Goal: Task Accomplishment & Management: Complete application form

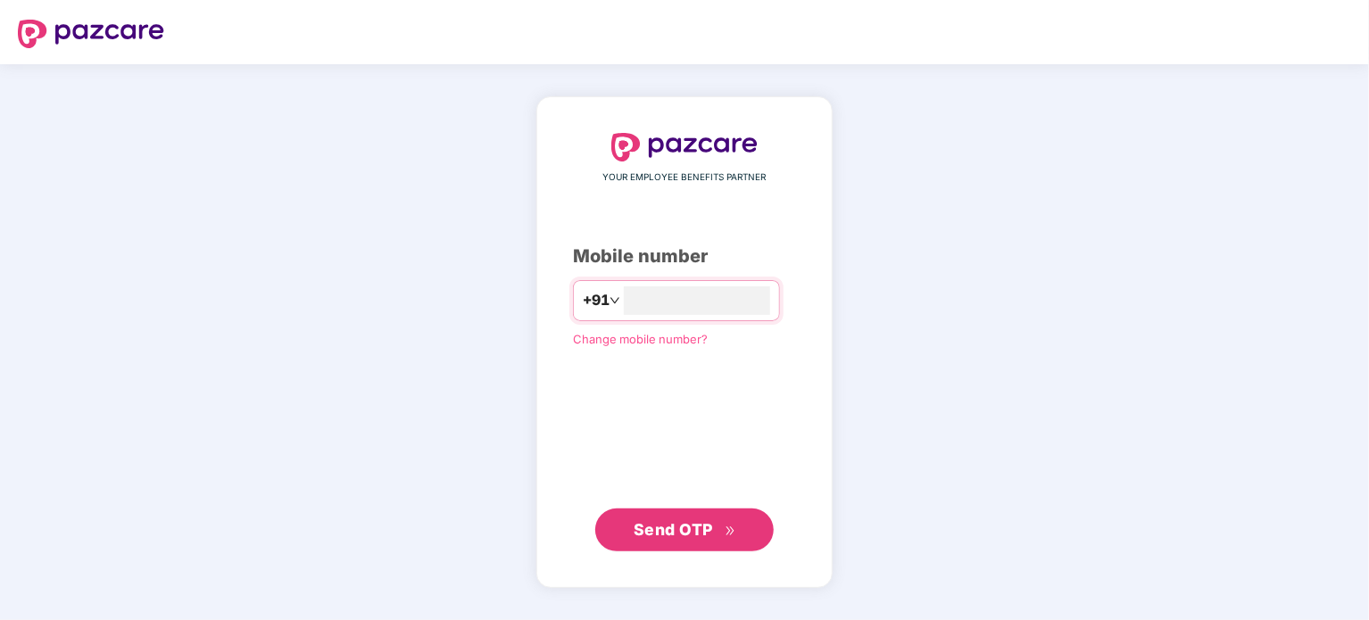
type input "**********"
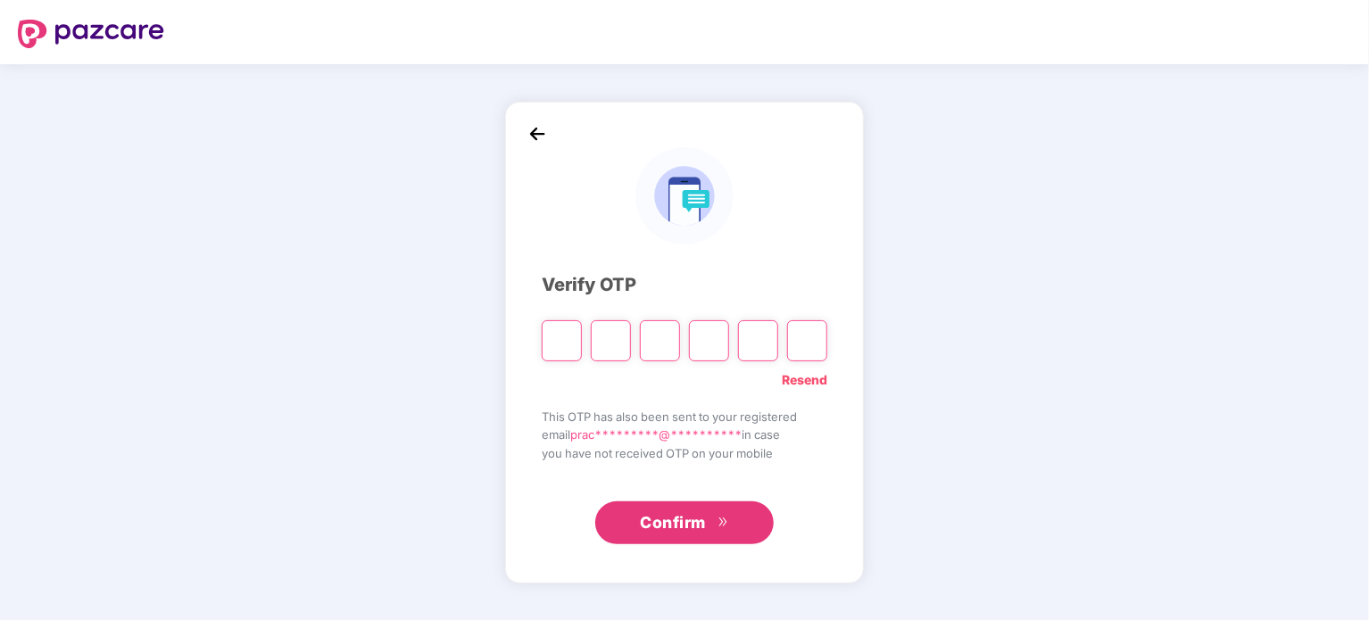
type input "*"
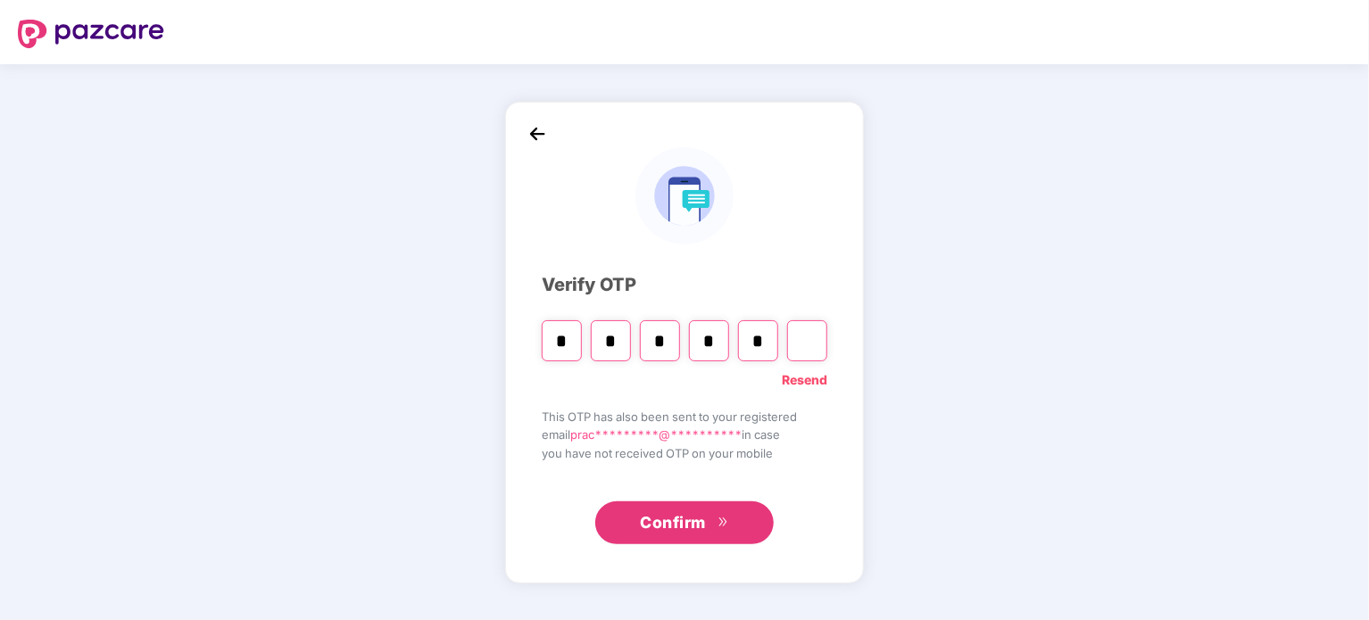
type input "*"
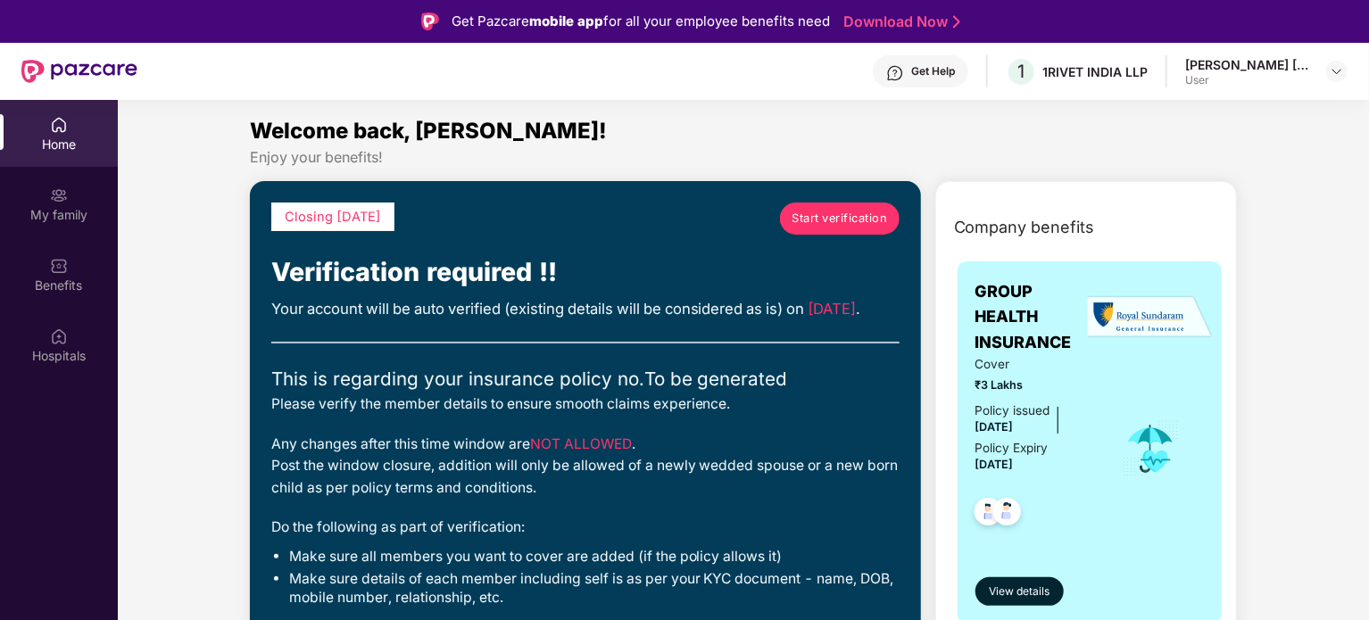
click at [1260, 76] on div "User" at bounding box center [1247, 80] width 125 height 14
click at [1338, 71] on img at bounding box center [1337, 71] width 14 height 14
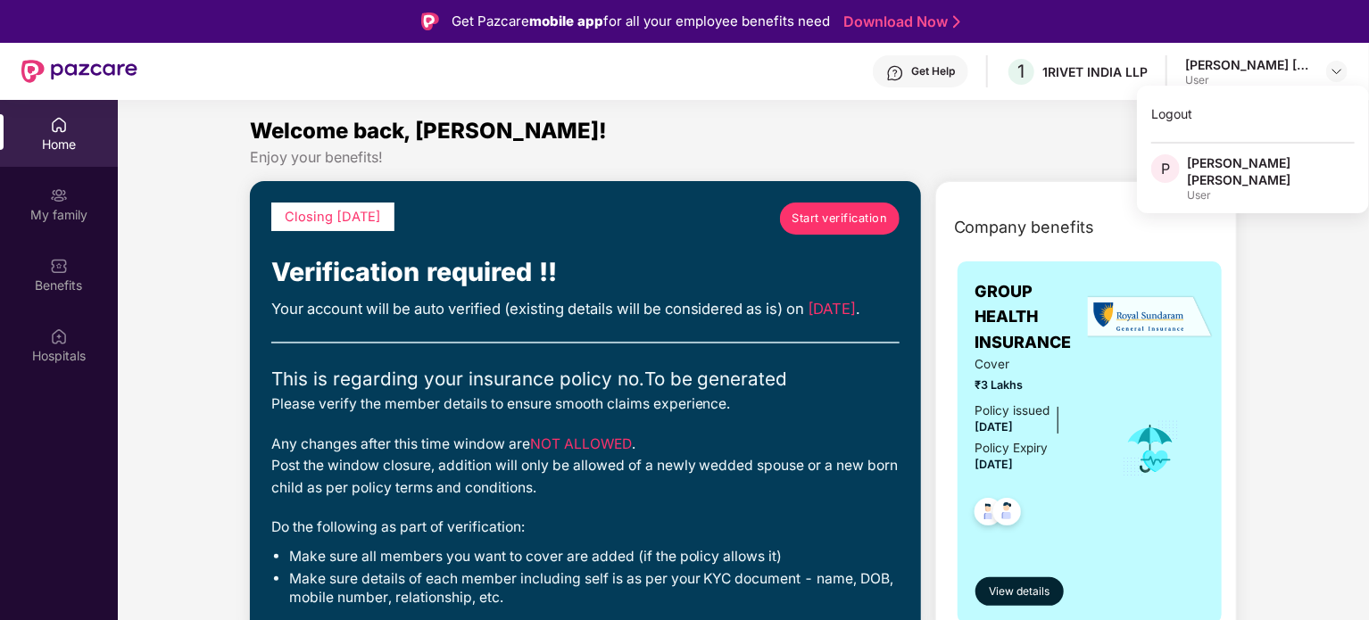
click at [967, 146] on div "Welcome back, [PERSON_NAME]!" at bounding box center [744, 131] width 988 height 34
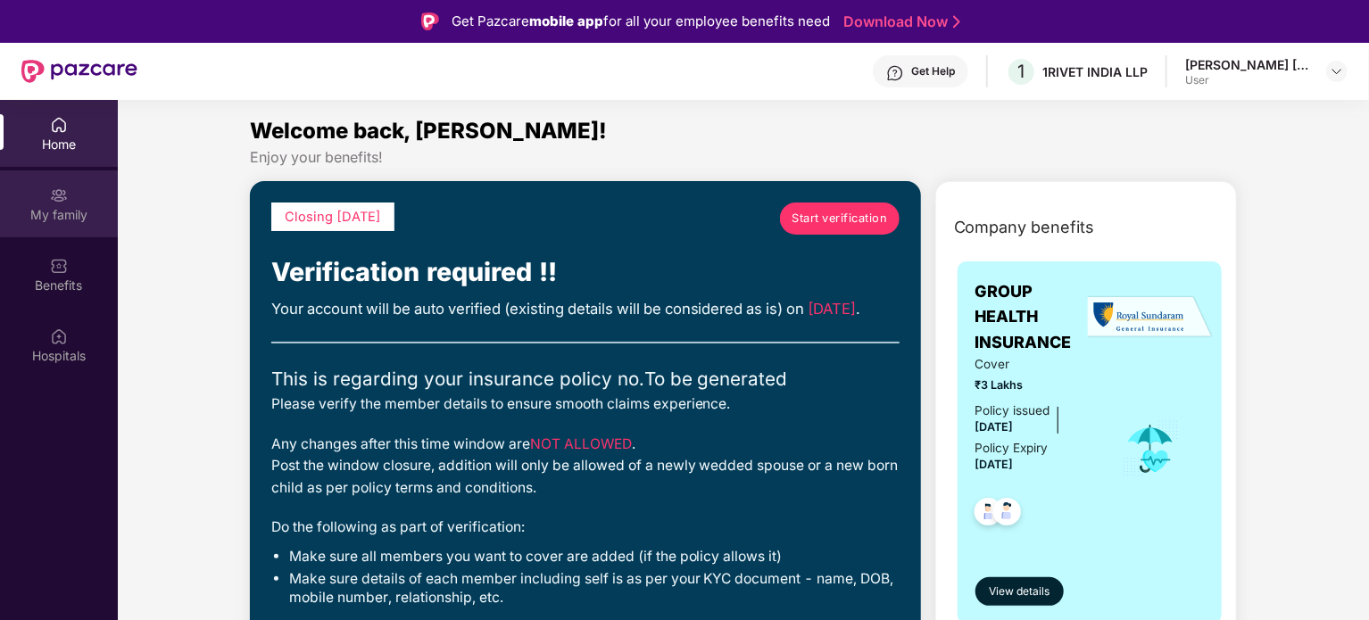
click at [62, 203] on img at bounding box center [59, 196] width 18 height 18
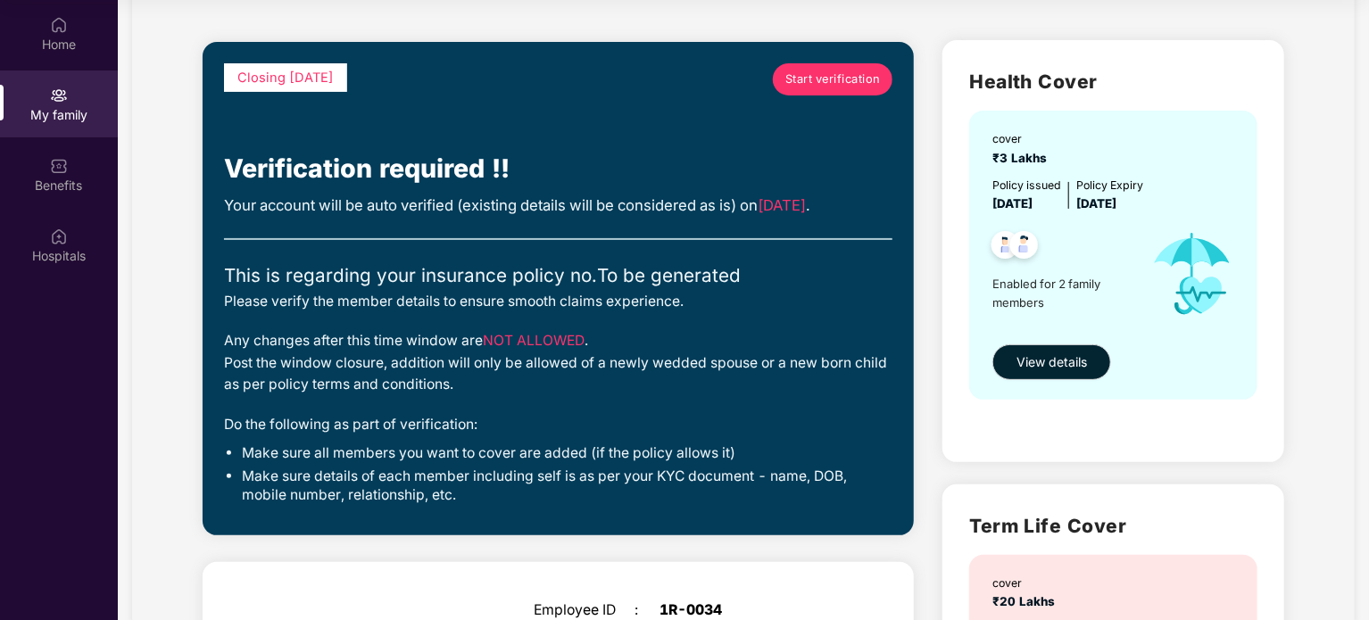
scroll to position [73, 0]
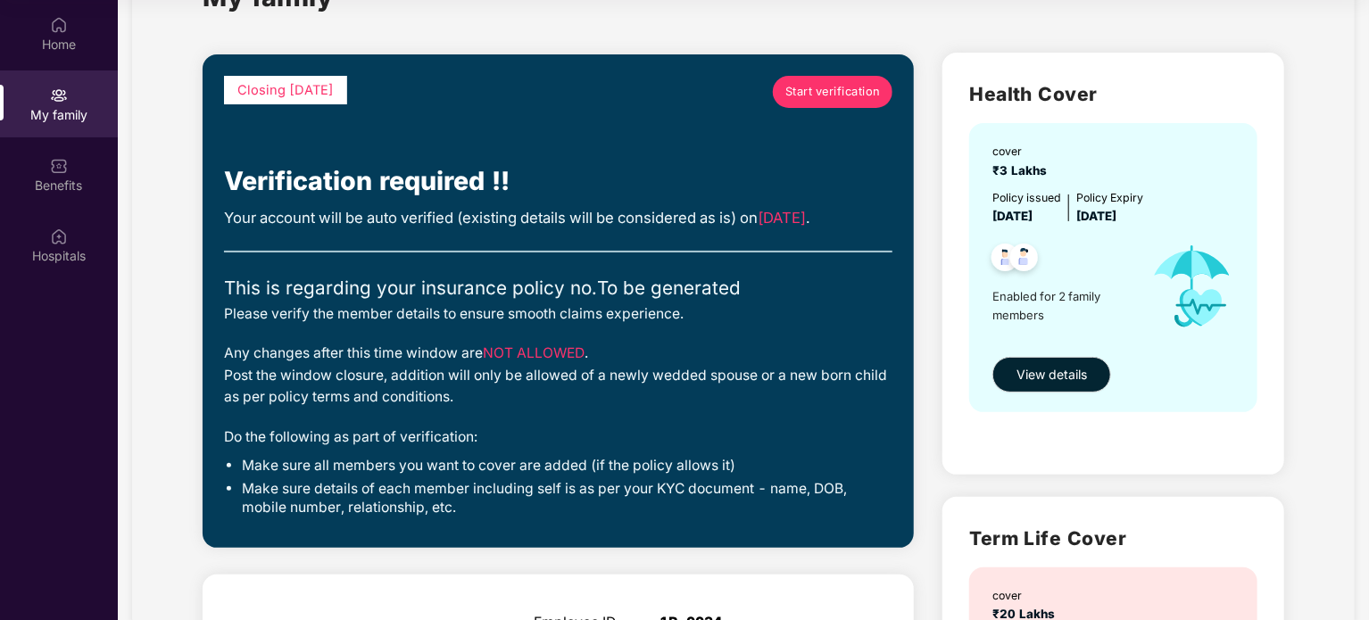
click at [835, 79] on link "Start verification" at bounding box center [833, 92] width 120 height 32
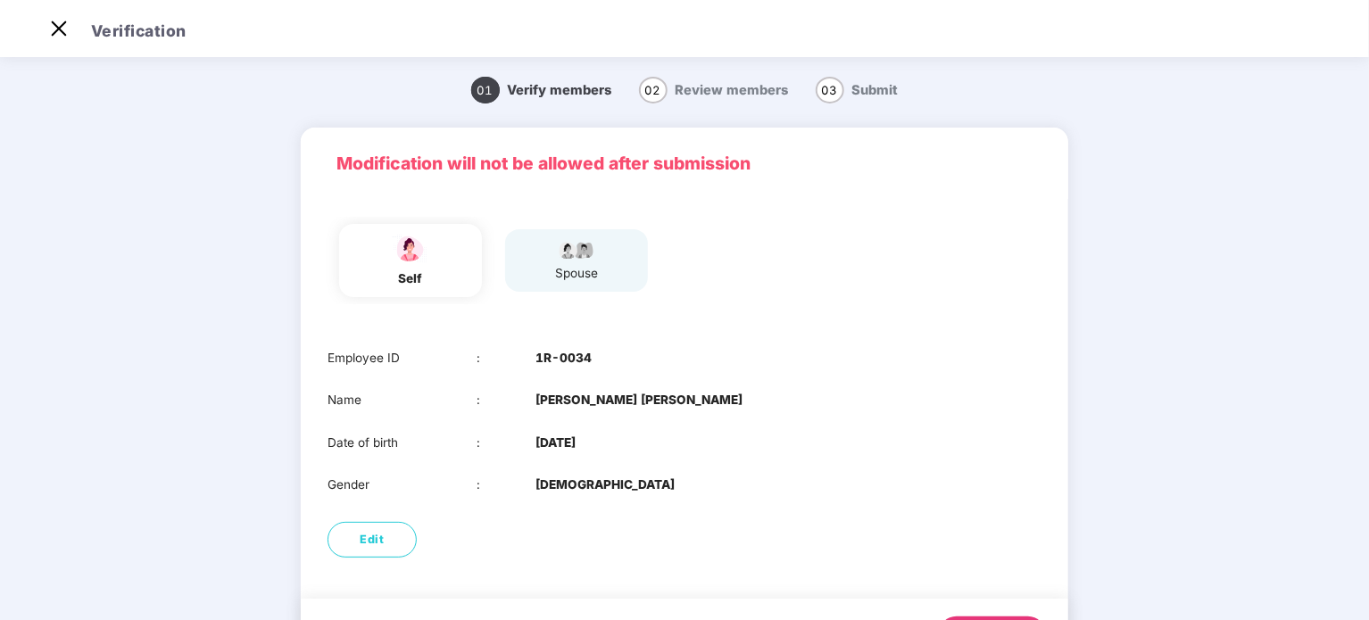
scroll to position [90, 0]
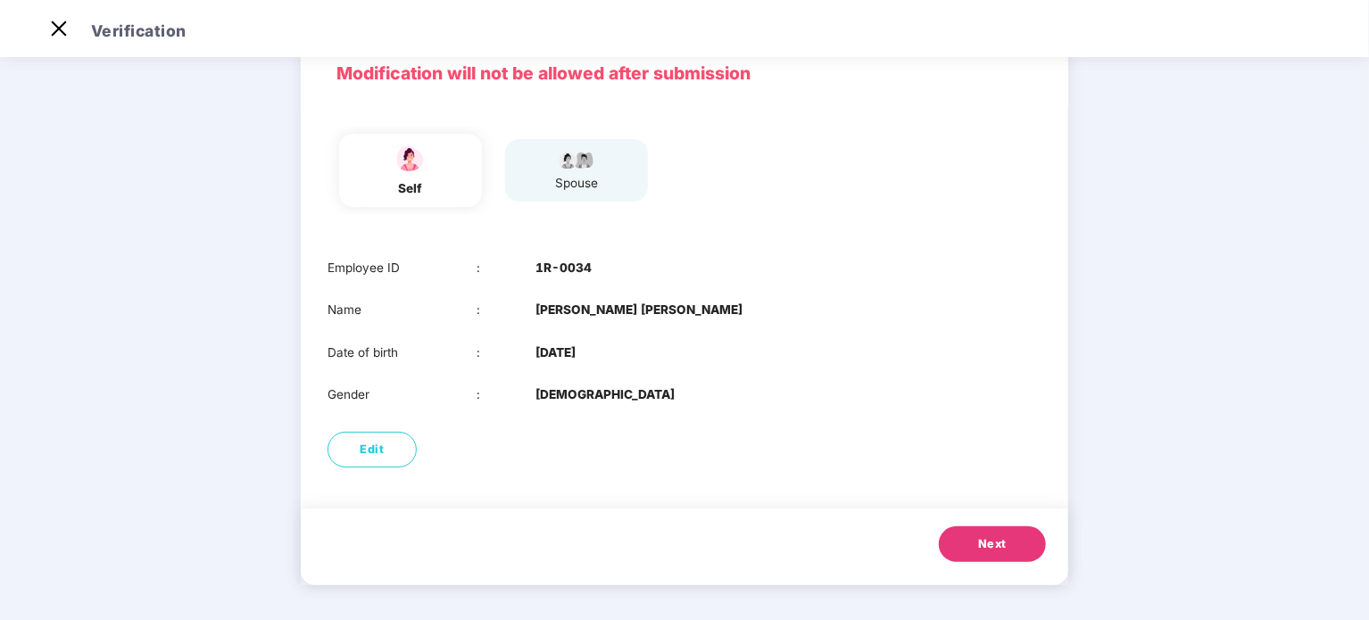
click at [988, 549] on span "Next" at bounding box center [992, 544] width 29 height 18
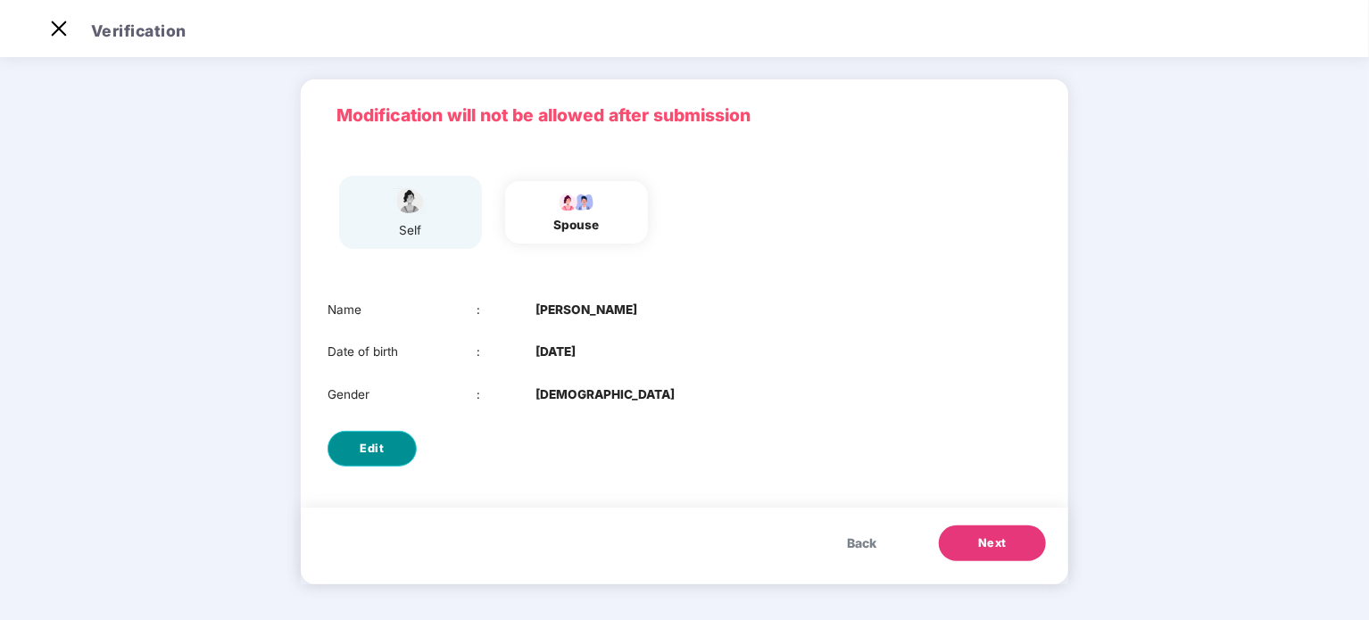
click at [386, 442] on button "Edit" at bounding box center [372, 449] width 89 height 36
select select "****"
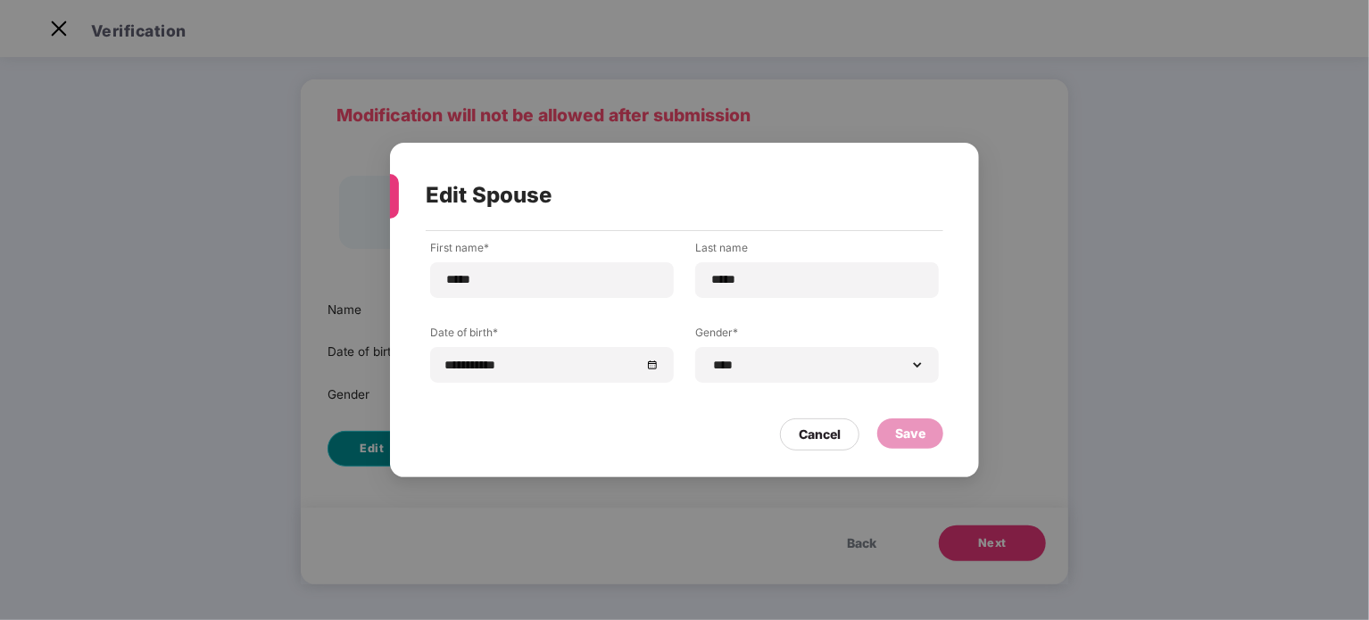
scroll to position [0, 0]
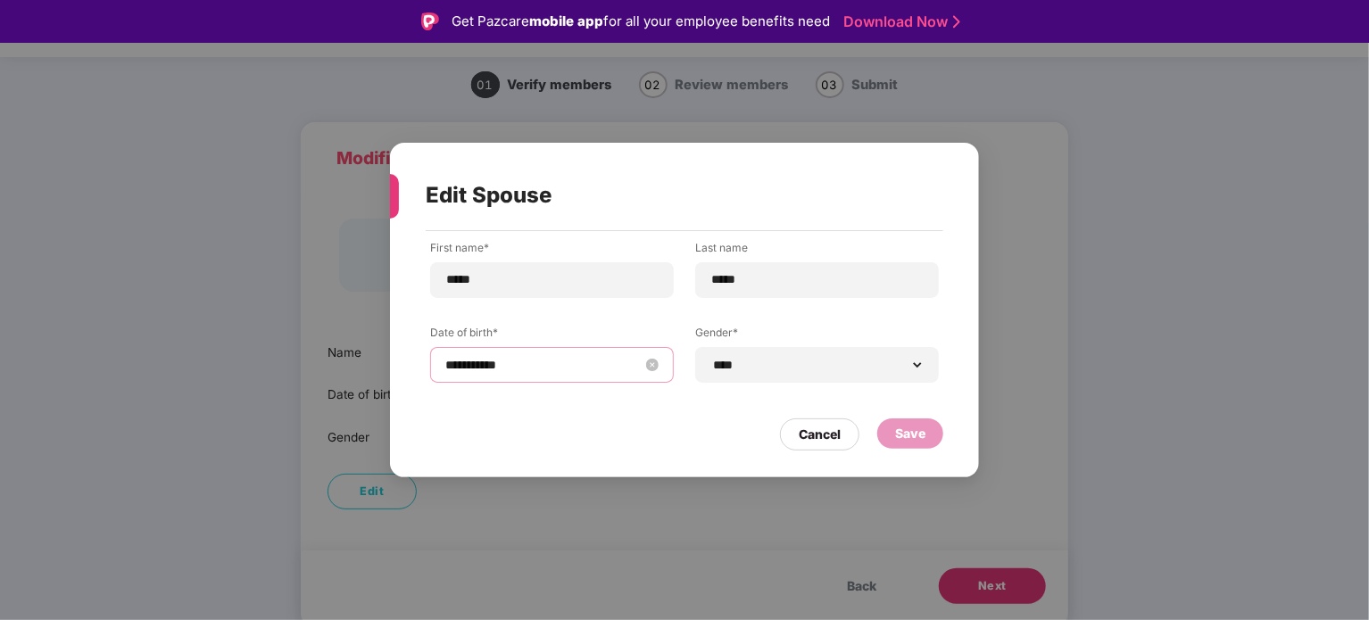
click at [542, 361] on input "**********" at bounding box center [542, 365] width 195 height 20
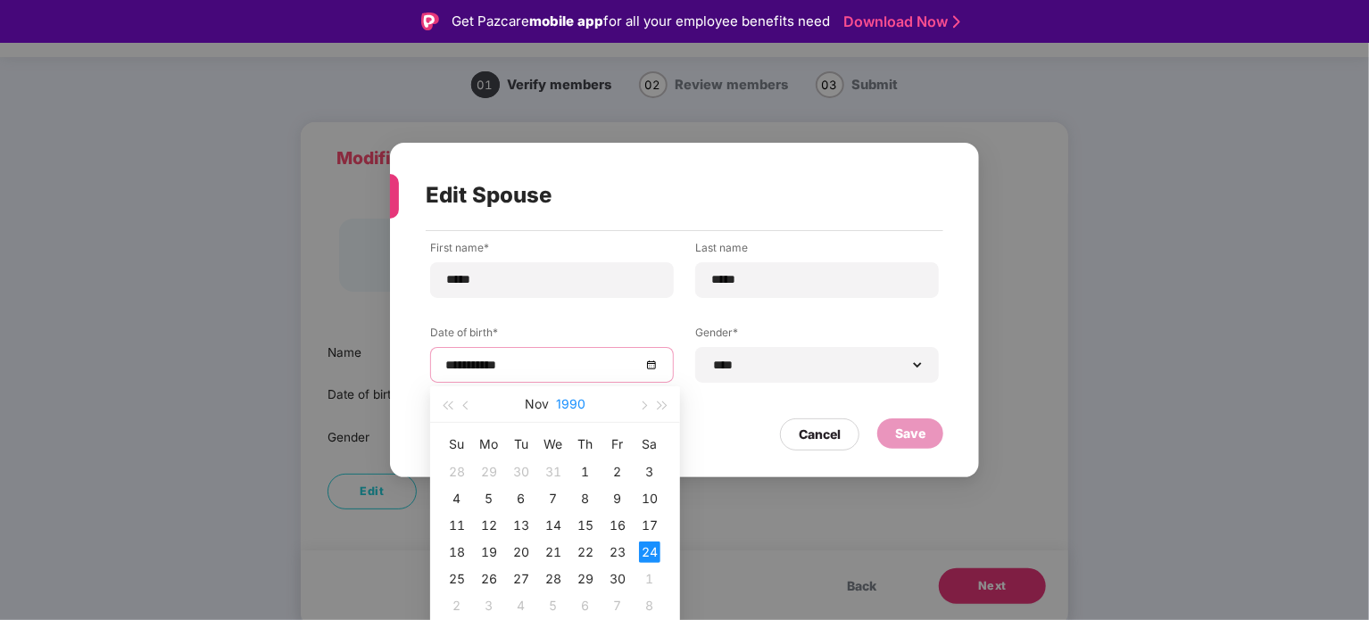
click at [570, 403] on button "1990" at bounding box center [570, 404] width 29 height 36
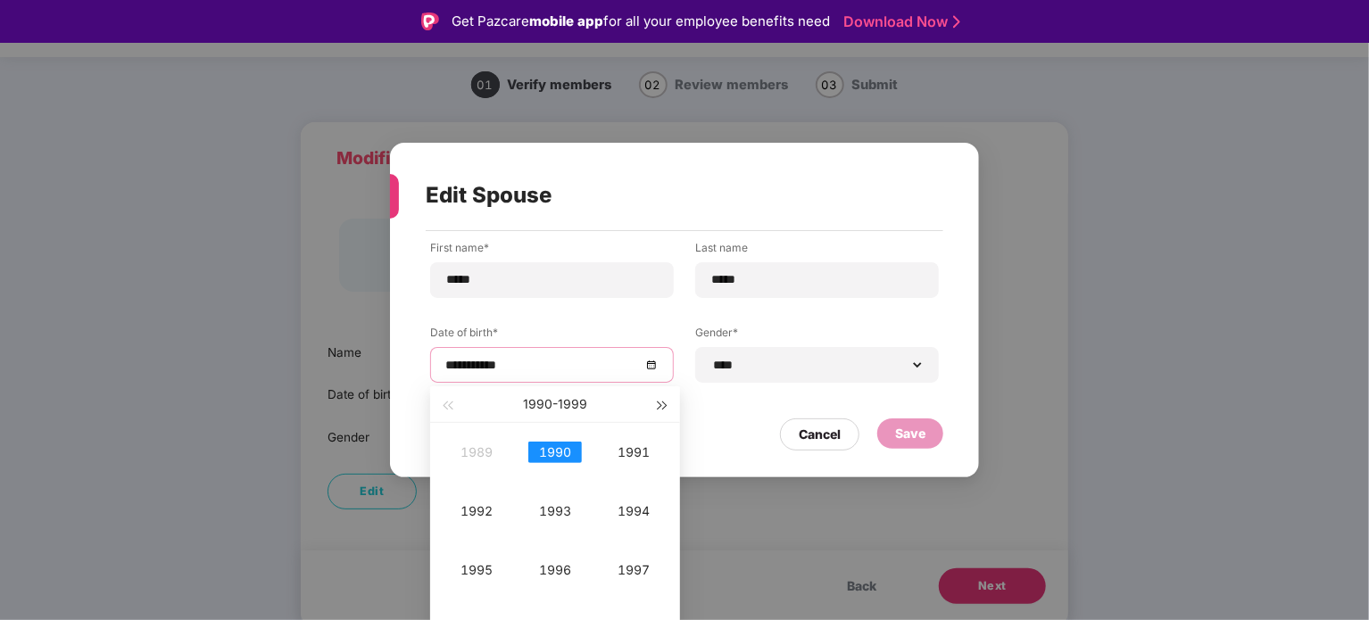
click at [660, 403] on span "button" at bounding box center [663, 406] width 9 height 9
click at [442, 408] on button "button" at bounding box center [447, 404] width 20 height 36
click at [668, 404] on button "button" at bounding box center [663, 404] width 20 height 36
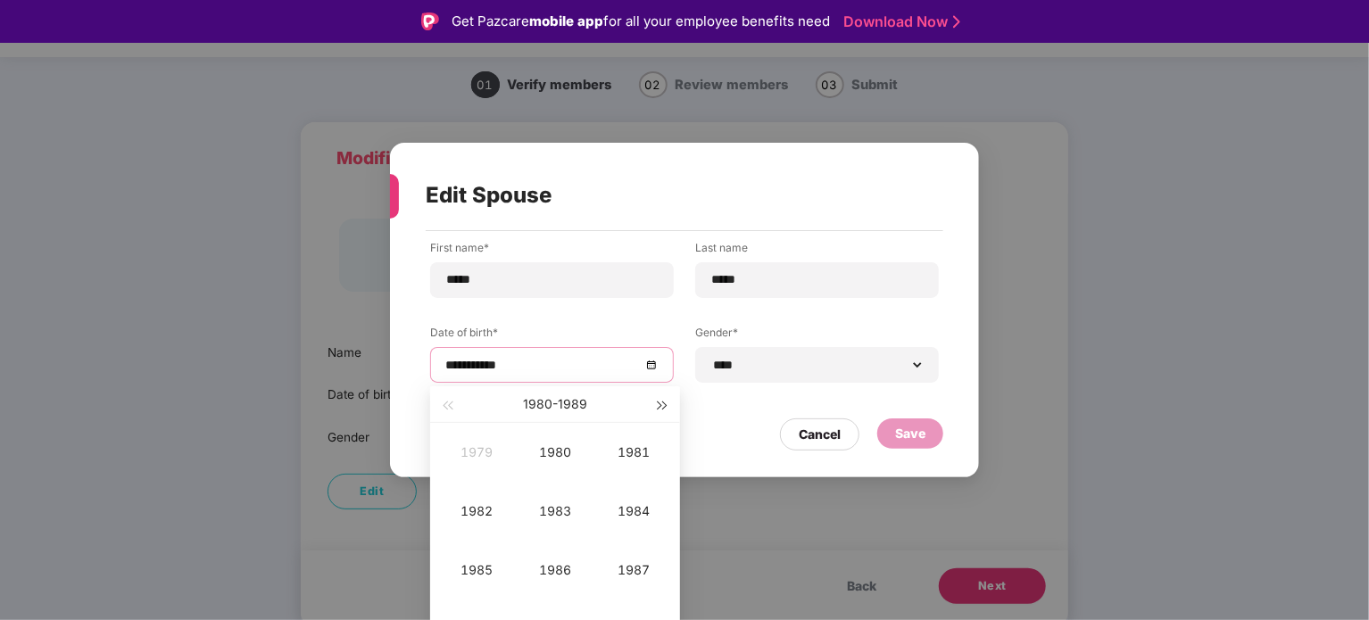
click at [663, 404] on span "button" at bounding box center [663, 406] width 9 height 9
click at [529, 369] on input "**********" at bounding box center [542, 365] width 195 height 20
click at [521, 365] on input "**********" at bounding box center [542, 365] width 195 height 20
click at [517, 366] on input "**********" at bounding box center [542, 365] width 195 height 20
click at [533, 408] on button "1990 - 1999" at bounding box center [555, 404] width 64 height 36
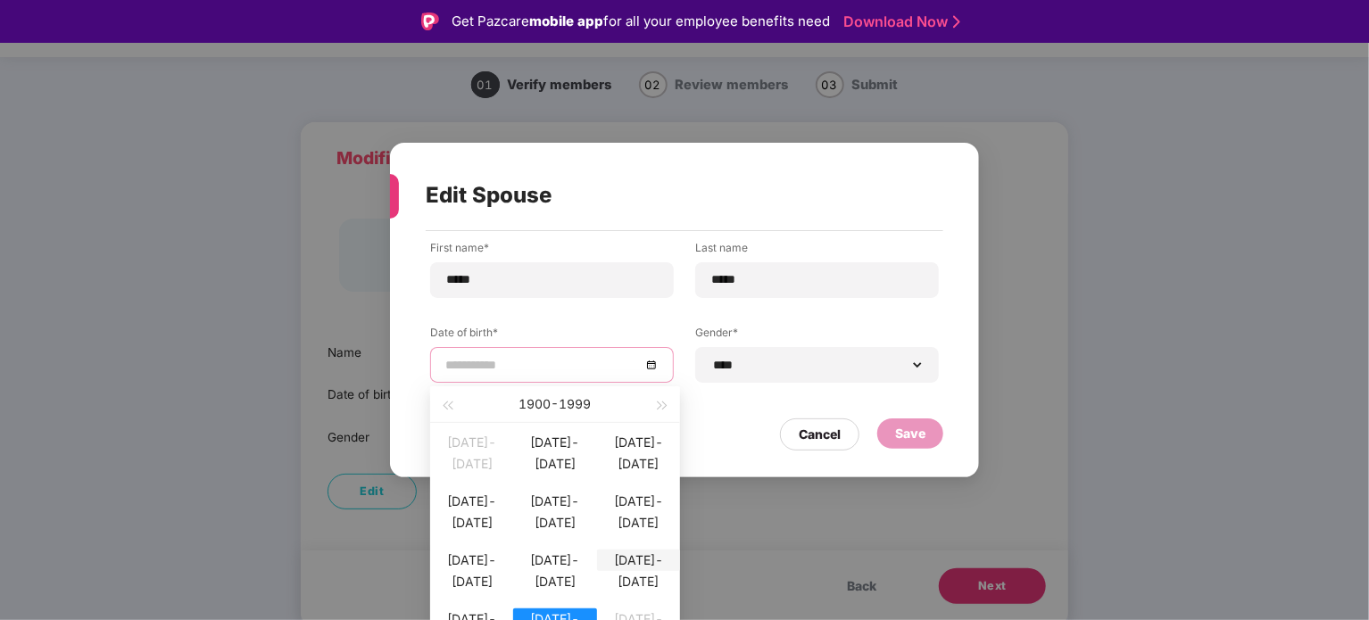
scroll to position [43, 0]
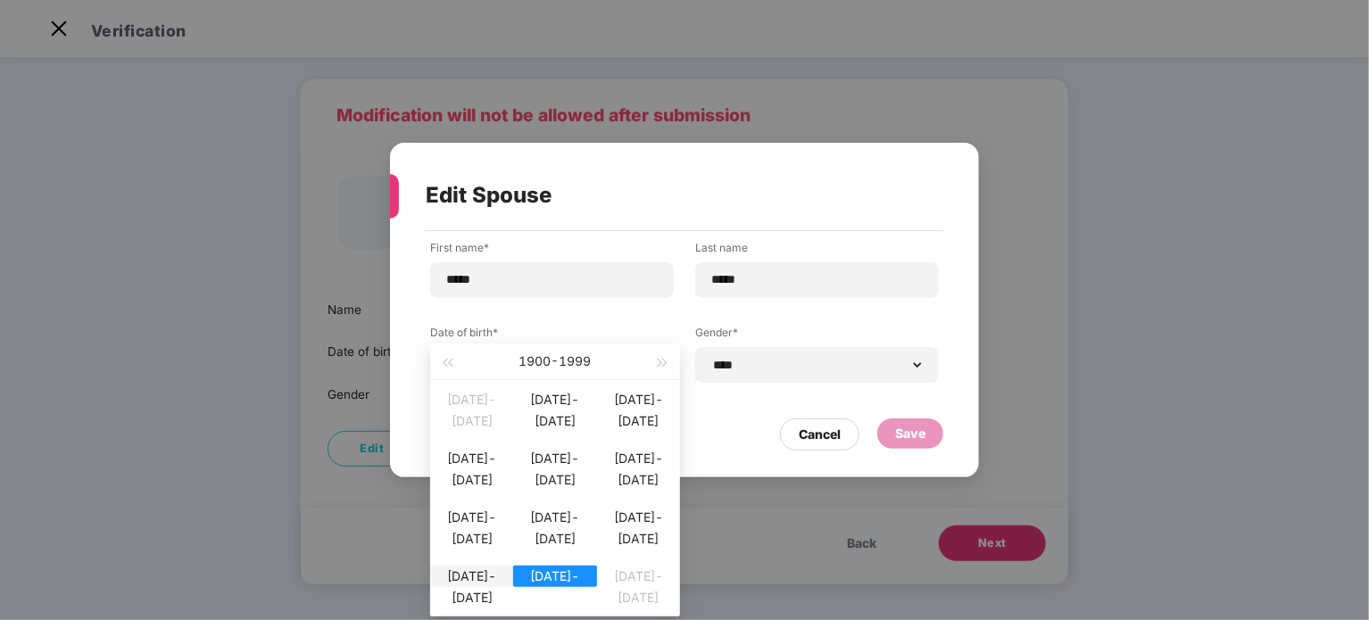
click at [465, 585] on div "1980-1989" at bounding box center [471, 576] width 83 height 21
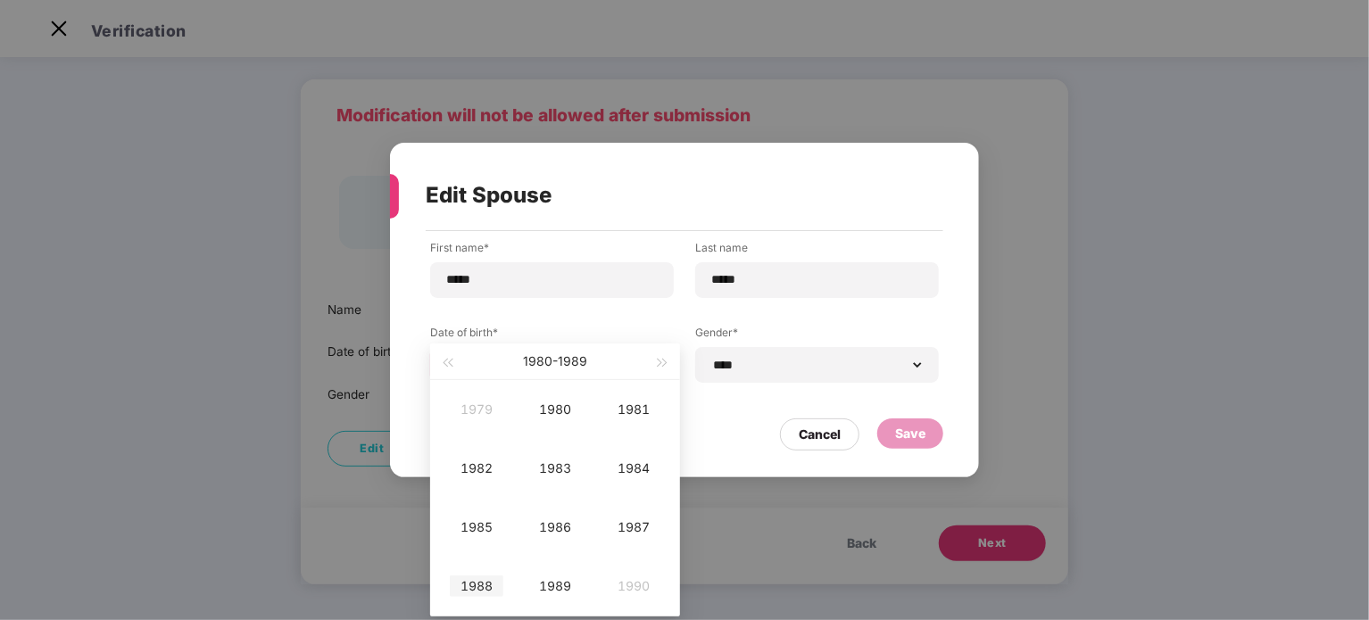
click at [465, 585] on div "1988" at bounding box center [477, 586] width 54 height 21
click at [562, 580] on div "Nov" at bounding box center [555, 586] width 54 height 21
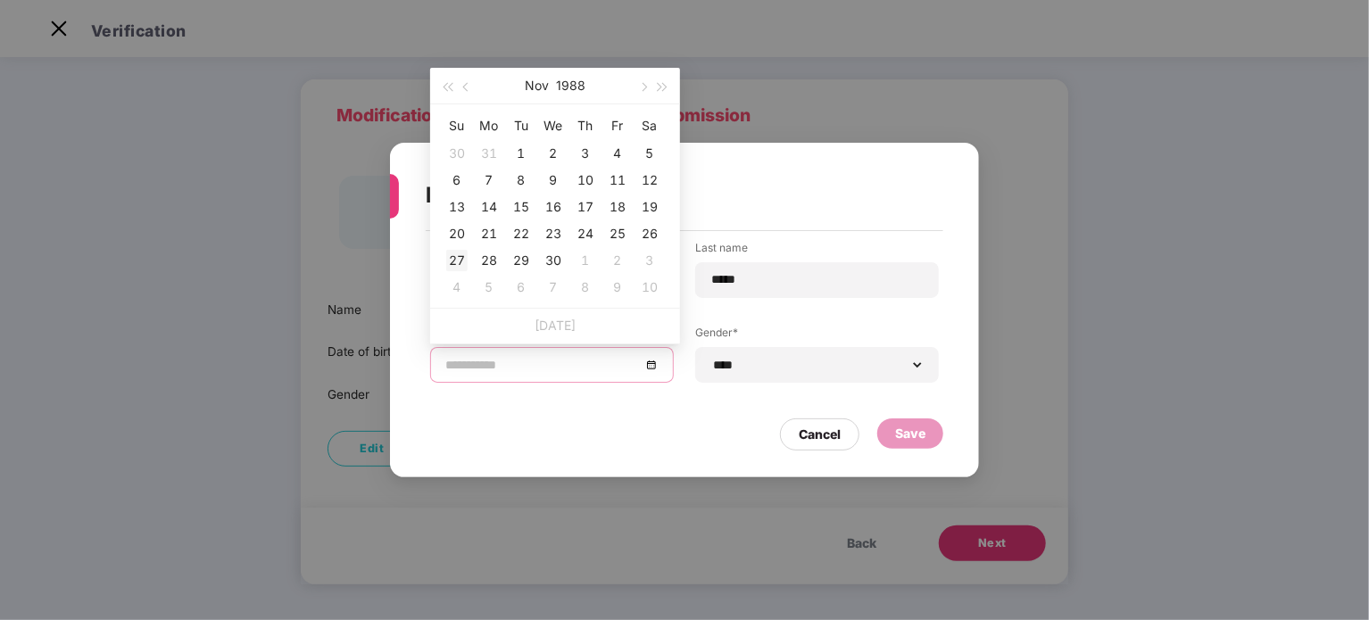
click at [453, 253] on div "27" at bounding box center [456, 260] width 21 height 21
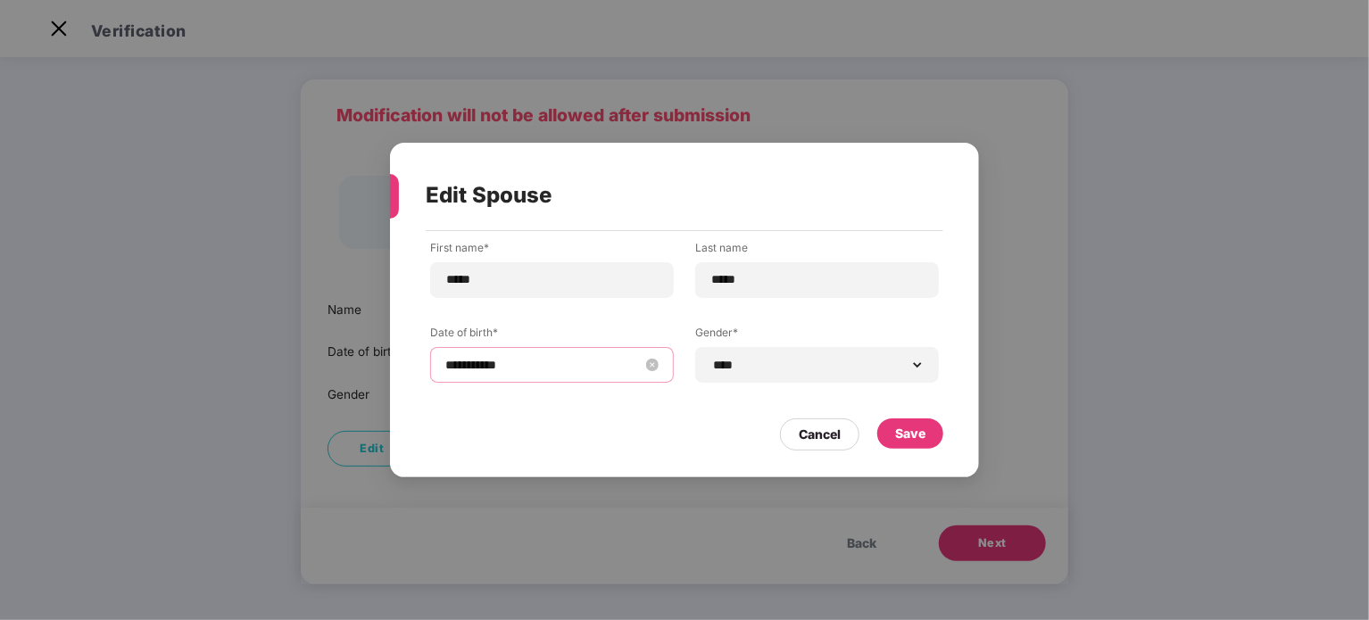
click at [511, 367] on input "**********" at bounding box center [542, 365] width 195 height 20
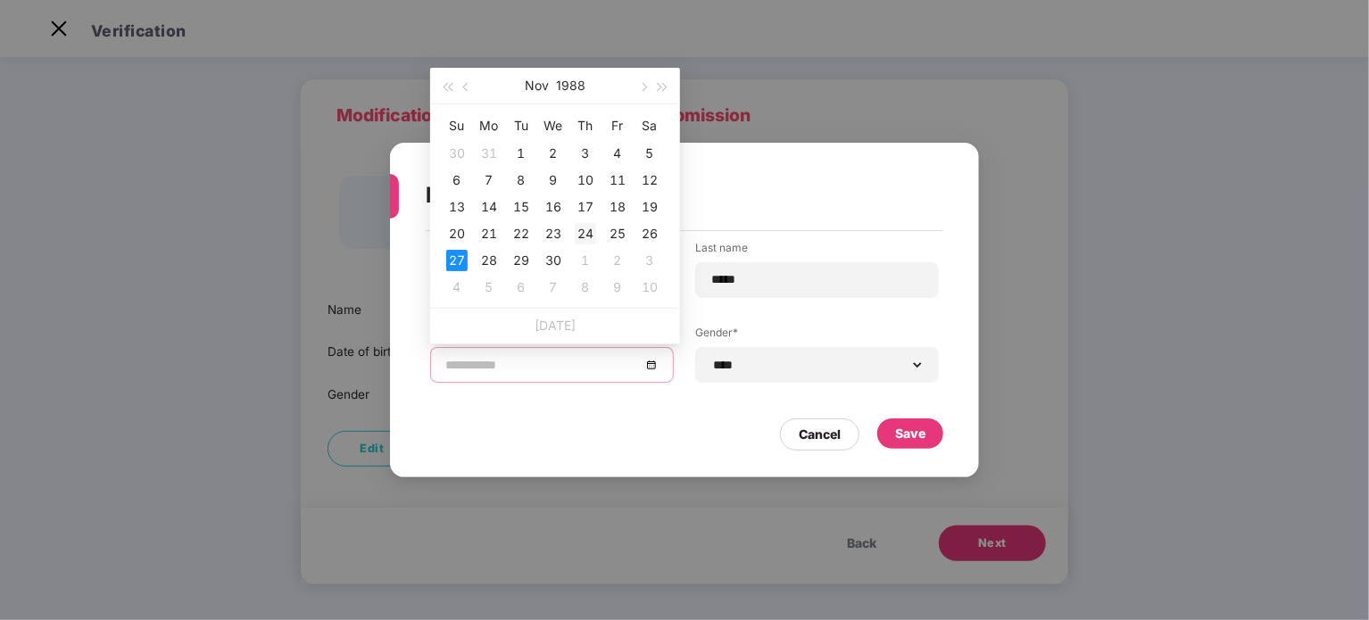
type input "**********"
click at [582, 237] on div "24" at bounding box center [585, 233] width 21 height 21
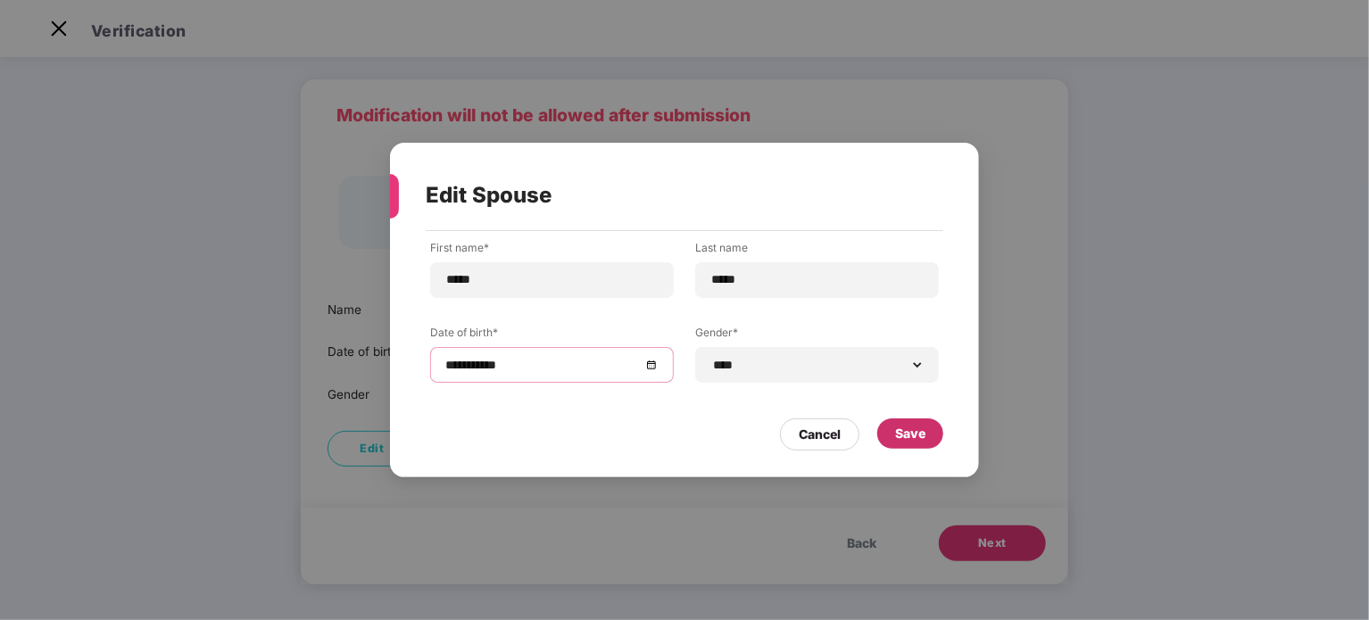
click at [917, 444] on div "Save" at bounding box center [910, 434] width 66 height 30
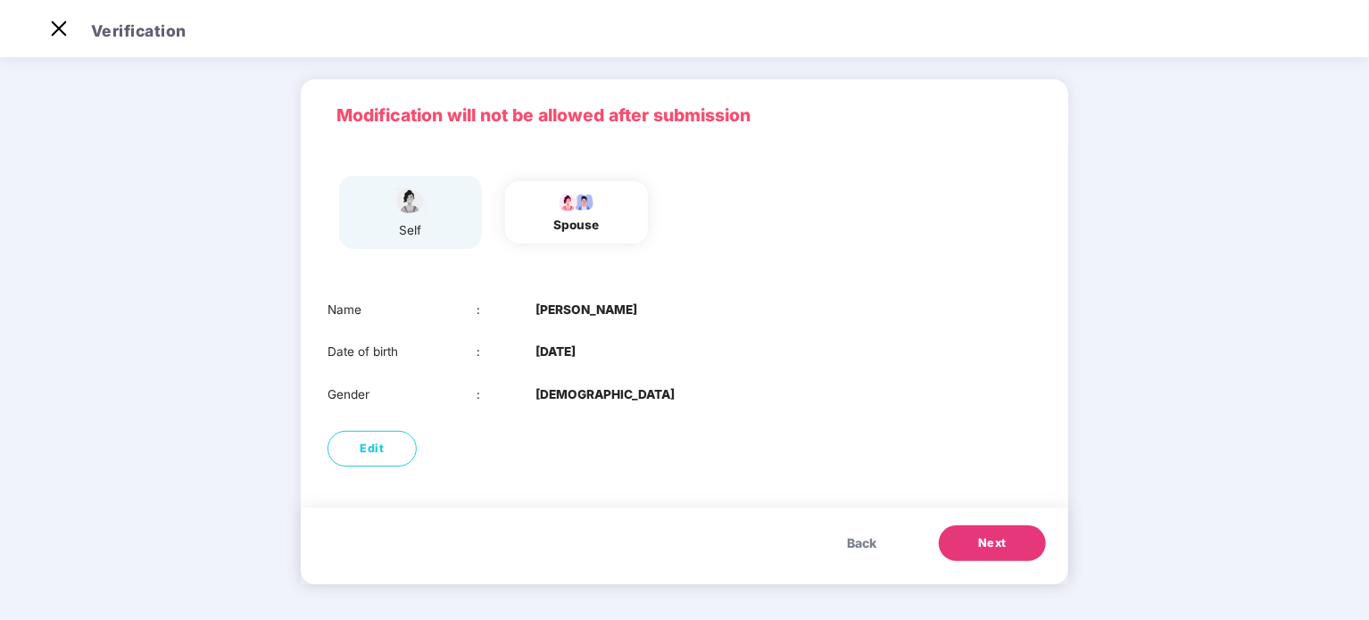
click at [991, 544] on span "Next" at bounding box center [992, 544] width 29 height 18
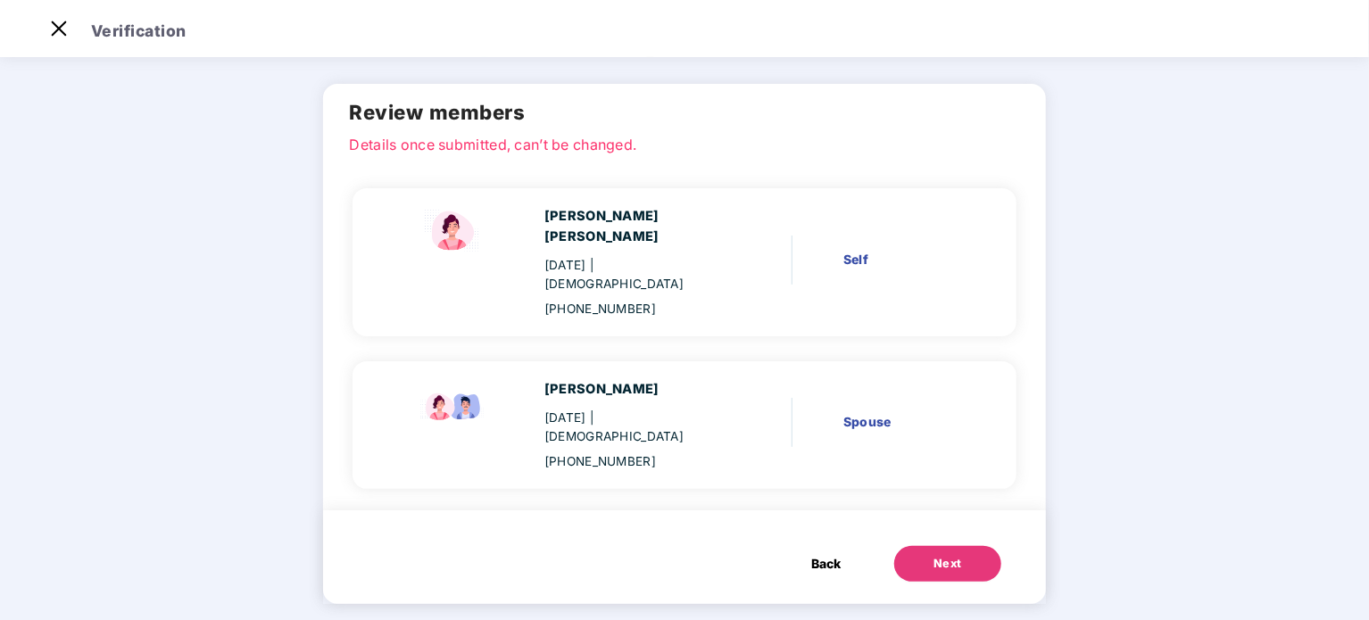
scroll to position [0, 0]
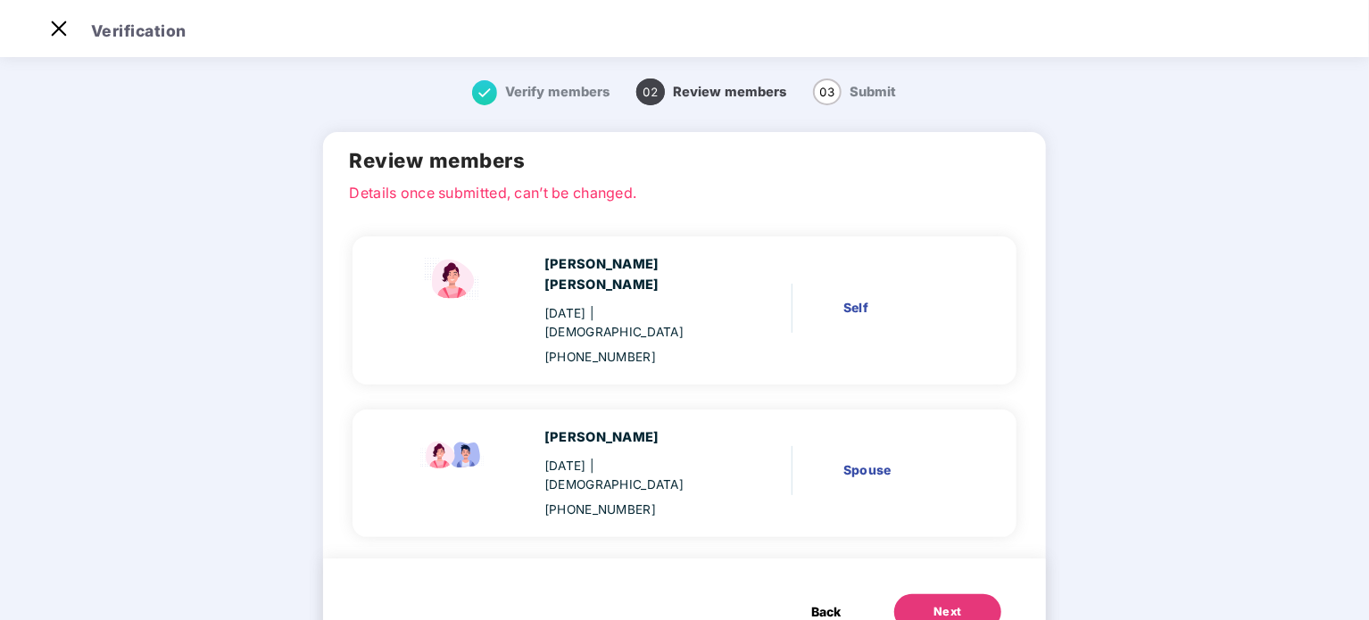
click at [817, 602] on span "Back" at bounding box center [825, 612] width 29 height 20
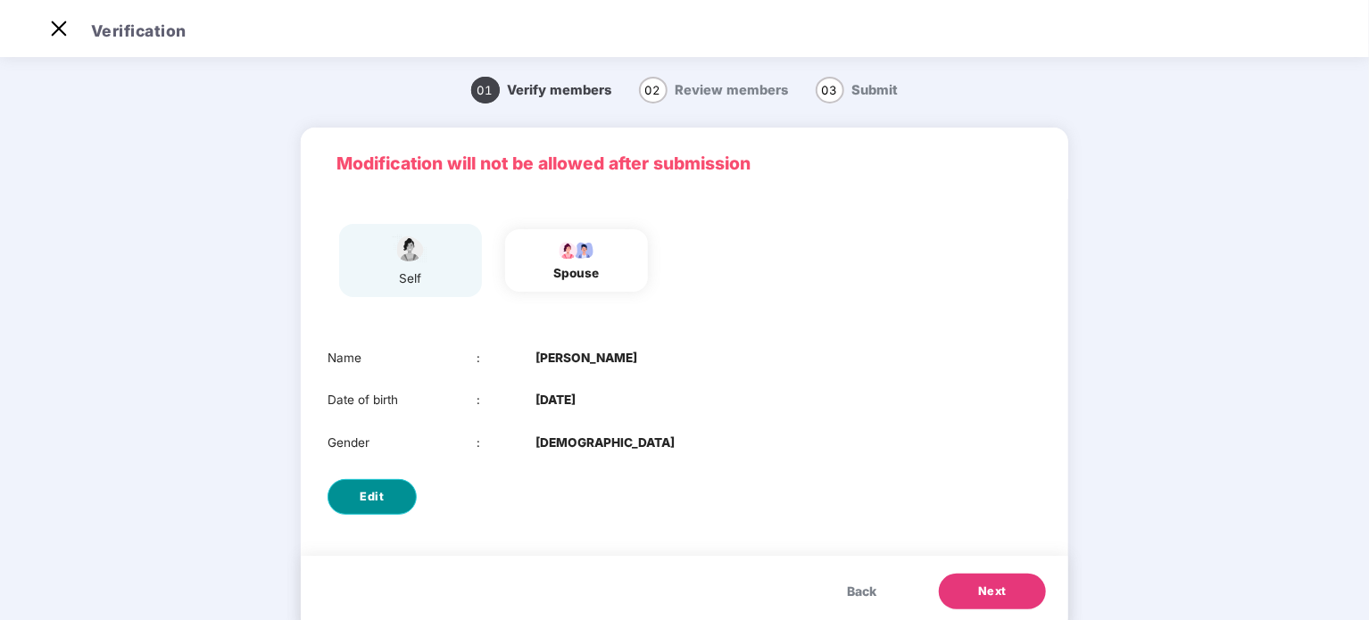
click at [367, 502] on span "Edit" at bounding box center [373, 497] width 24 height 18
select select "****"
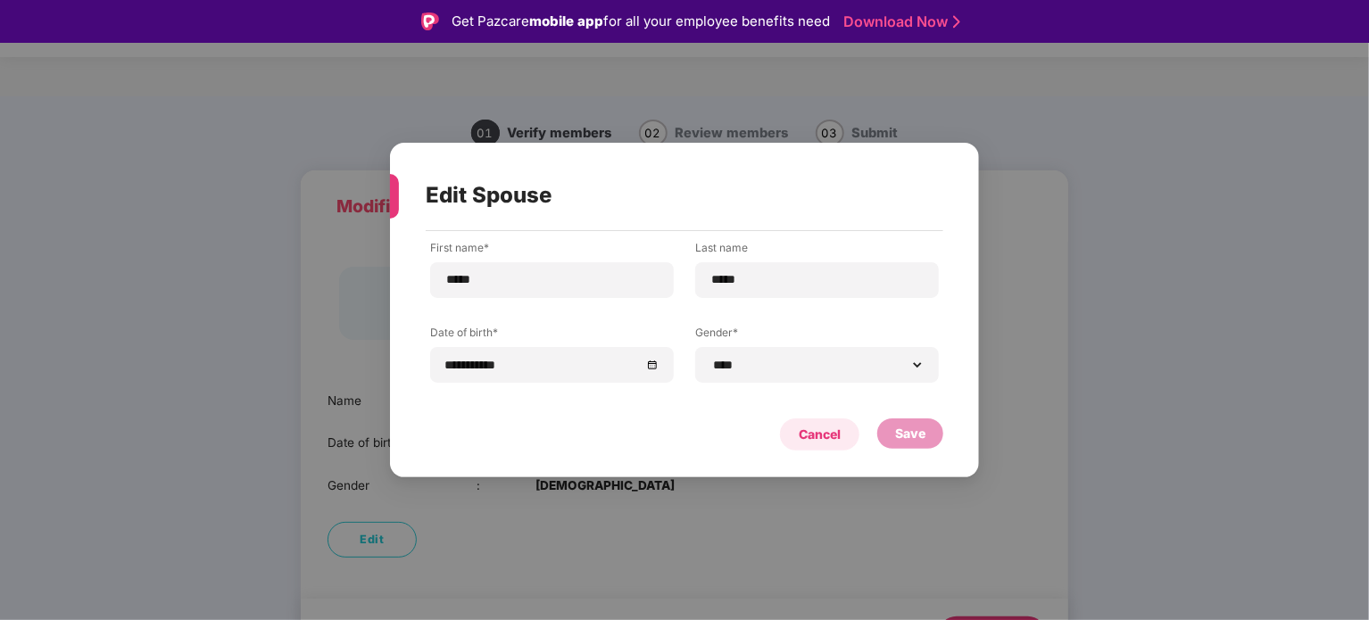
click at [808, 436] on div "Cancel" at bounding box center [820, 435] width 42 height 20
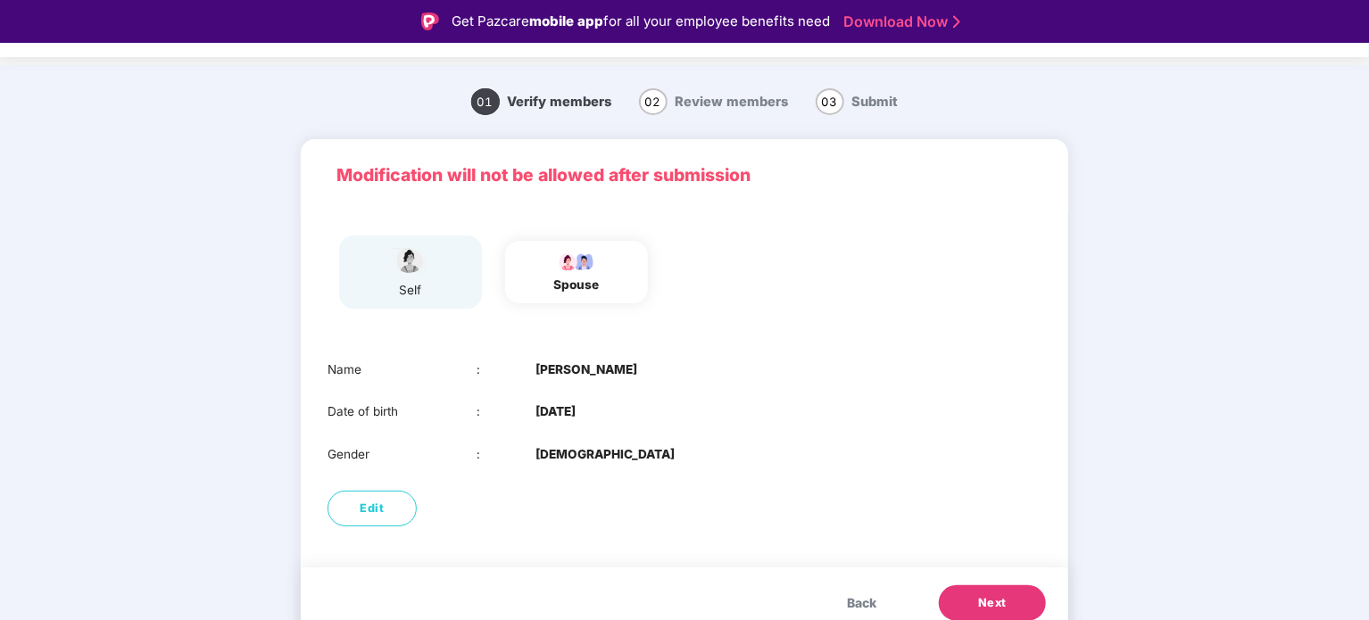
scroll to position [48, 0]
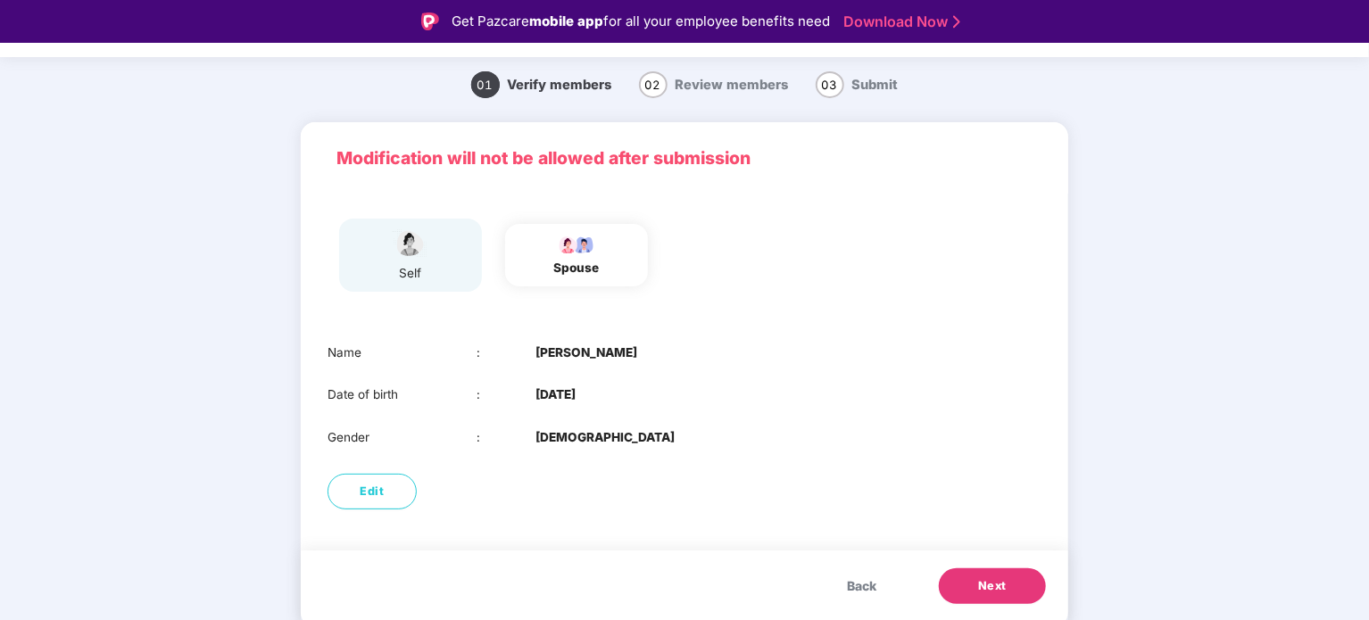
click at [996, 581] on span "Next" at bounding box center [992, 586] width 29 height 18
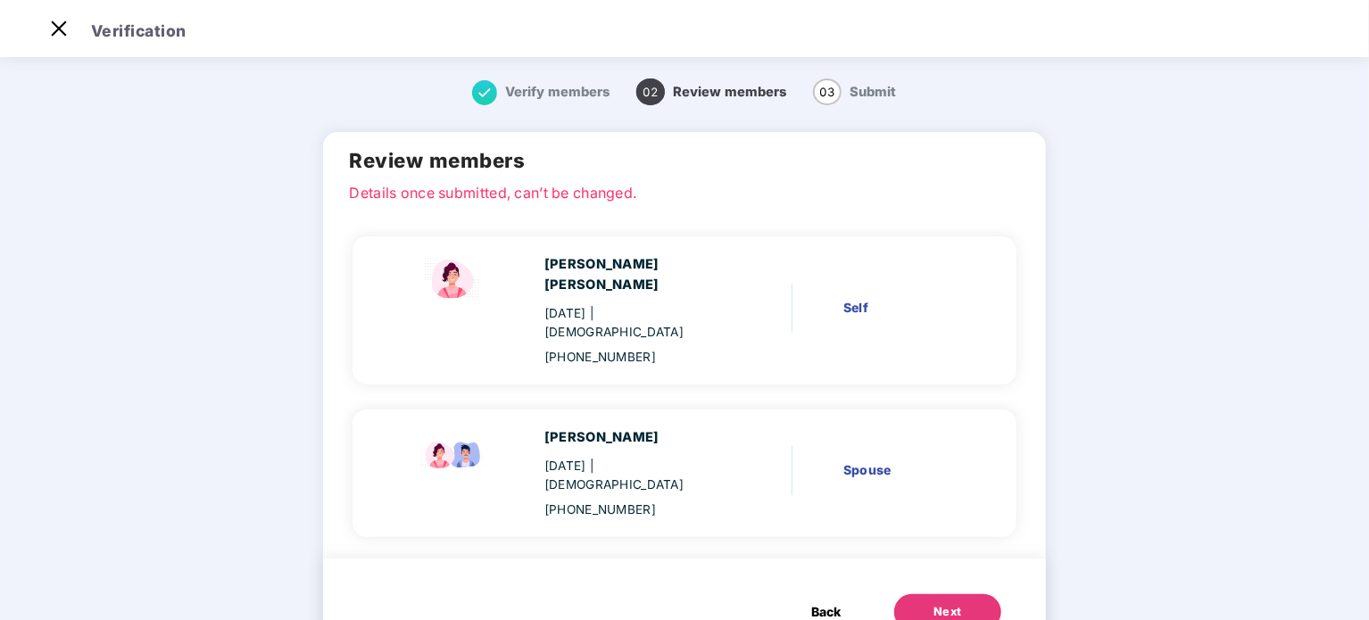
click at [957, 594] on button "Next" at bounding box center [947, 612] width 107 height 36
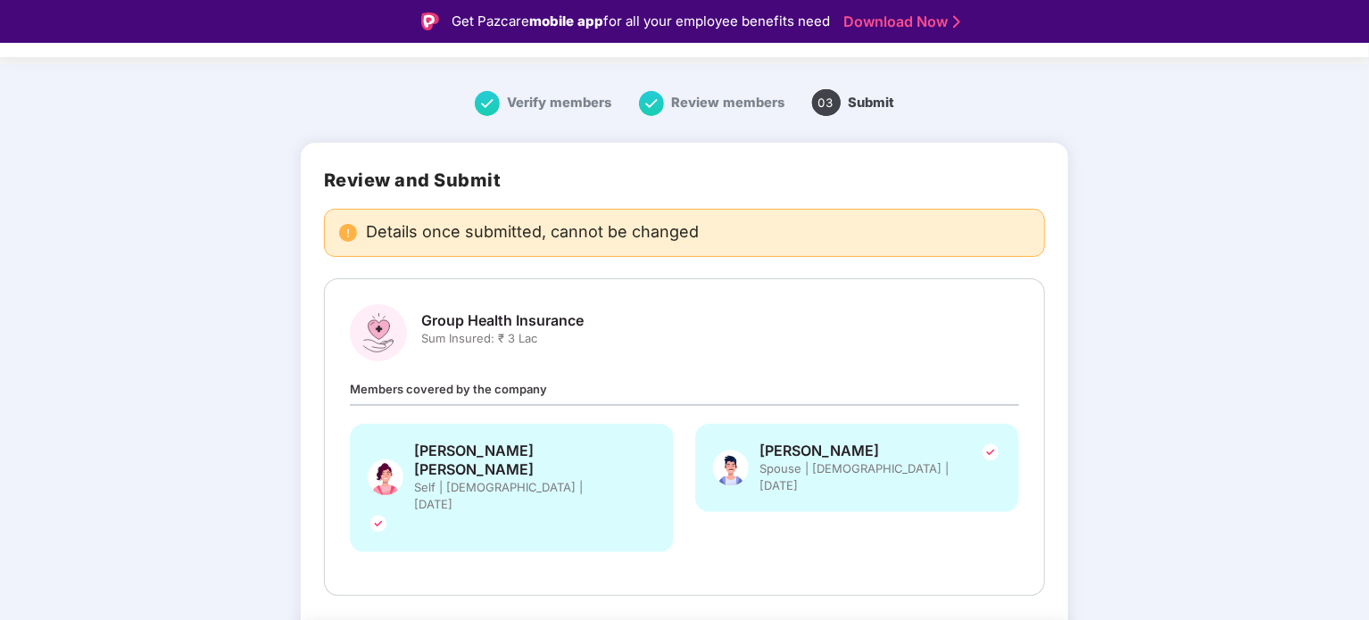
scroll to position [50, 0]
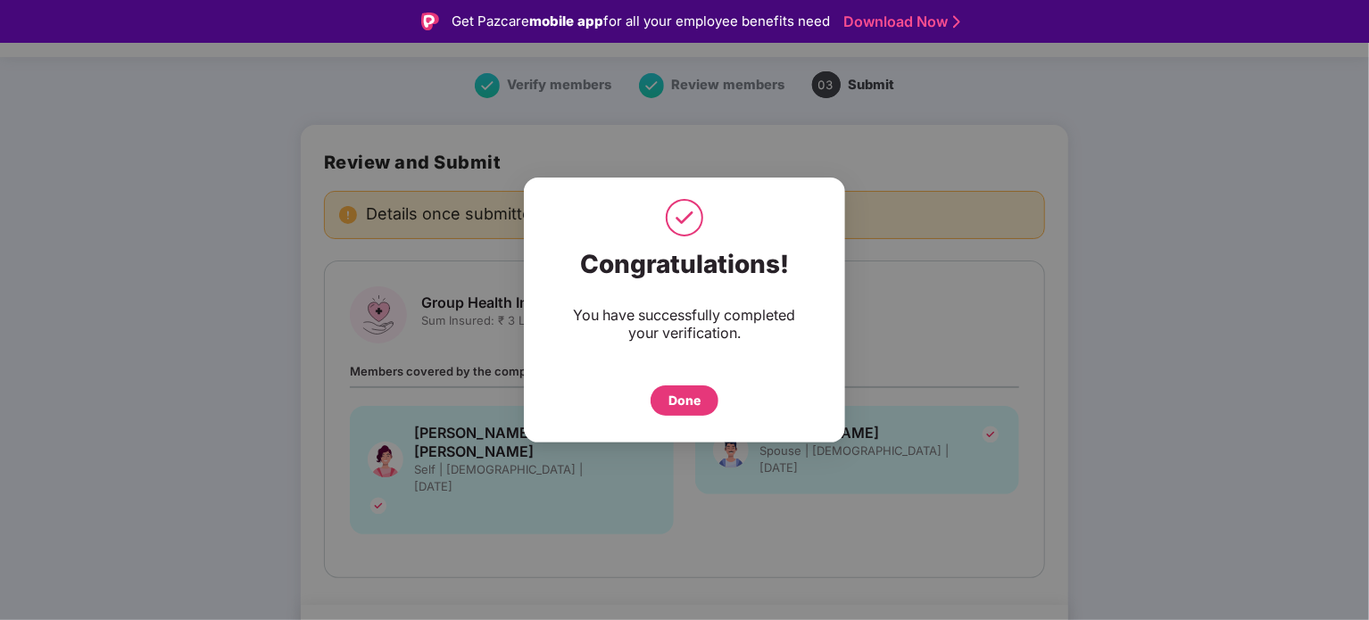
click at [677, 410] on div "Done" at bounding box center [685, 401] width 68 height 30
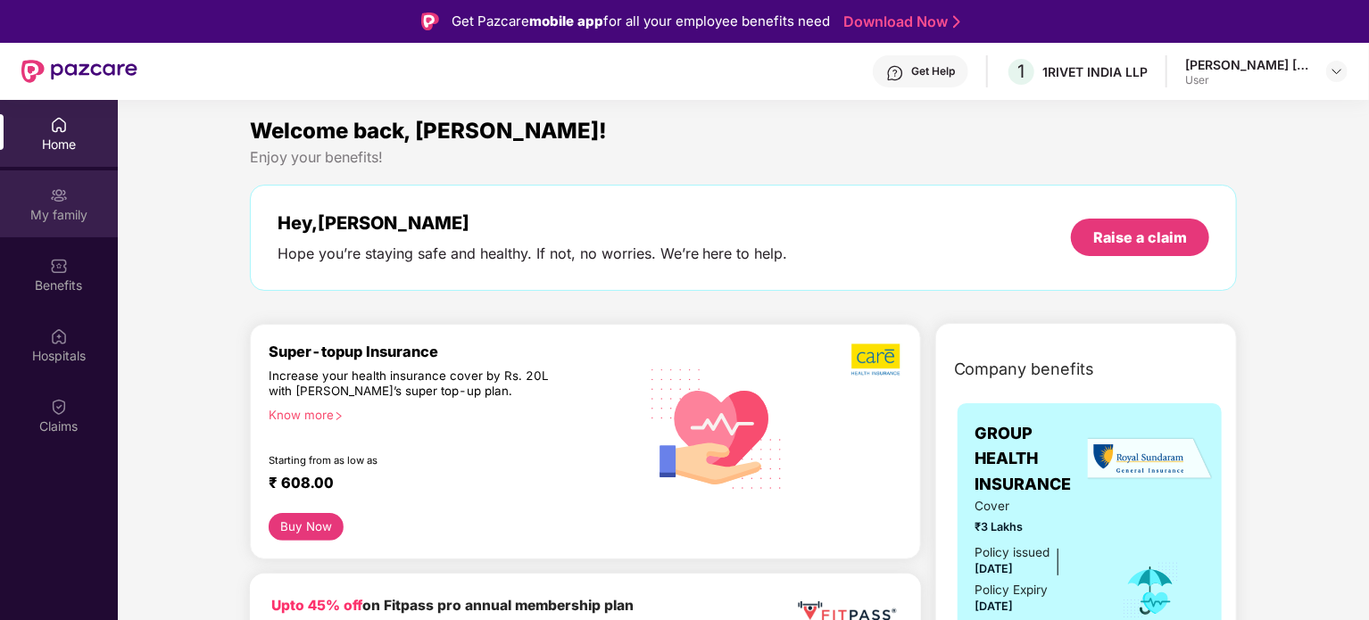
click at [48, 227] on div "My family" at bounding box center [59, 203] width 118 height 67
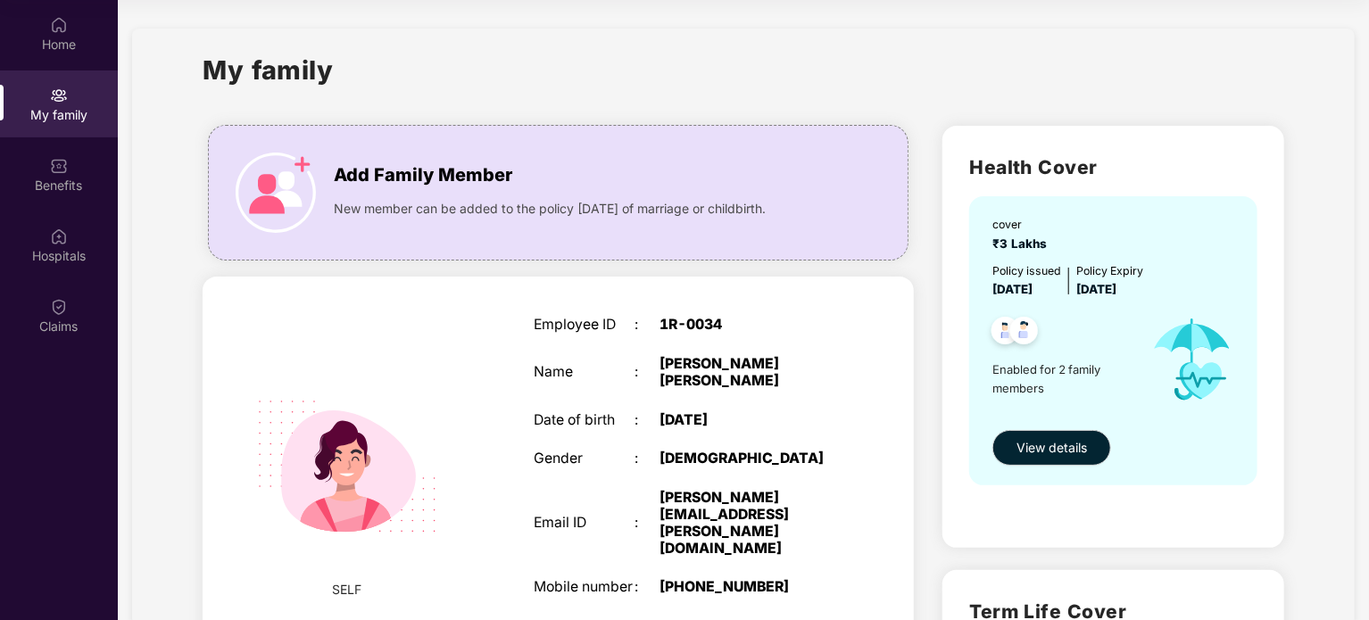
scroll to position [357, 0]
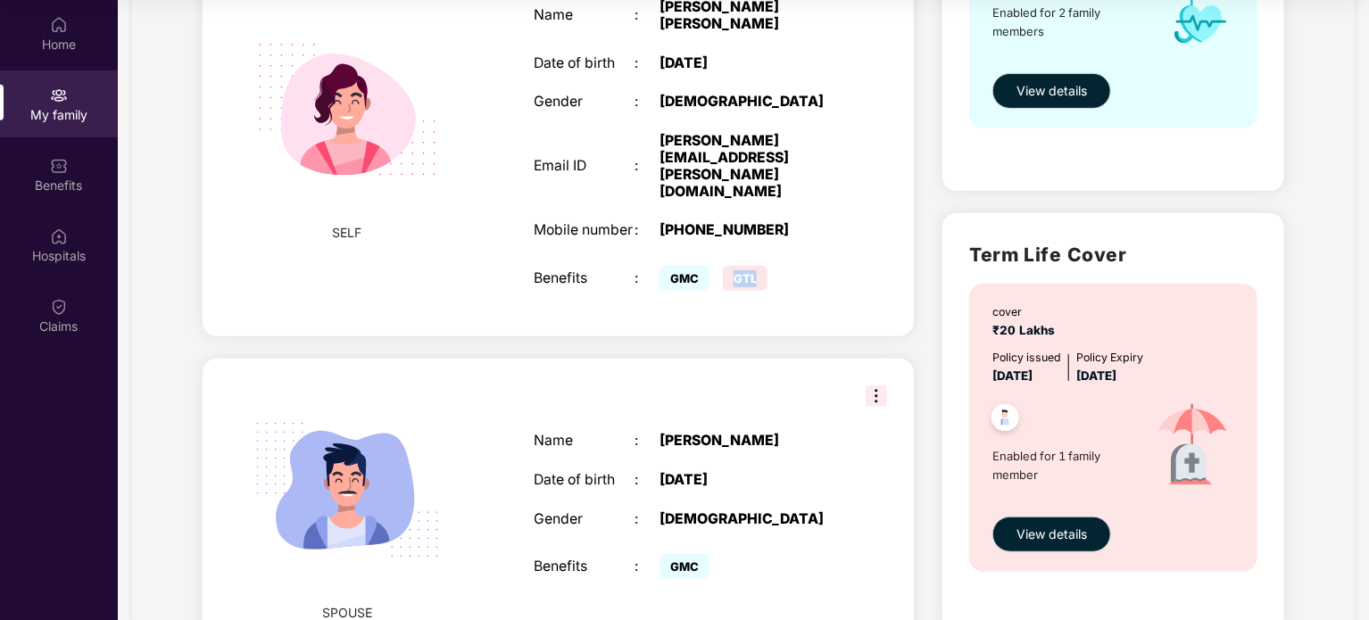
drag, startPoint x: 728, startPoint y: 231, endPoint x: 783, endPoint y: 224, distance: 54.9
click at [783, 261] on div "GMC GTL" at bounding box center [748, 278] width 177 height 35
drag, startPoint x: 672, startPoint y: 509, endPoint x: 789, endPoint y: 510, distance: 116.9
click at [789, 550] on div "GMC" at bounding box center [748, 567] width 177 height 35
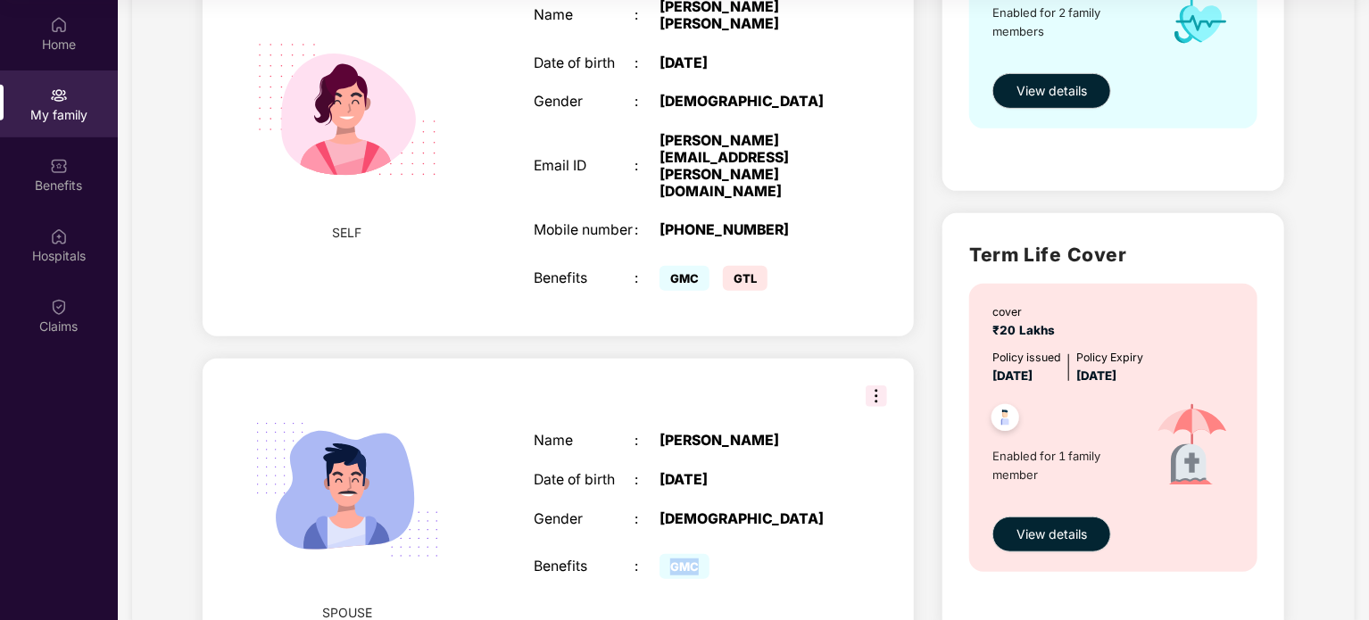
click at [789, 550] on div "GMC" at bounding box center [748, 567] width 177 height 35
click at [879, 386] on img at bounding box center [876, 396] width 21 height 21
click at [830, 472] on div "[DATE]" at bounding box center [748, 480] width 177 height 17
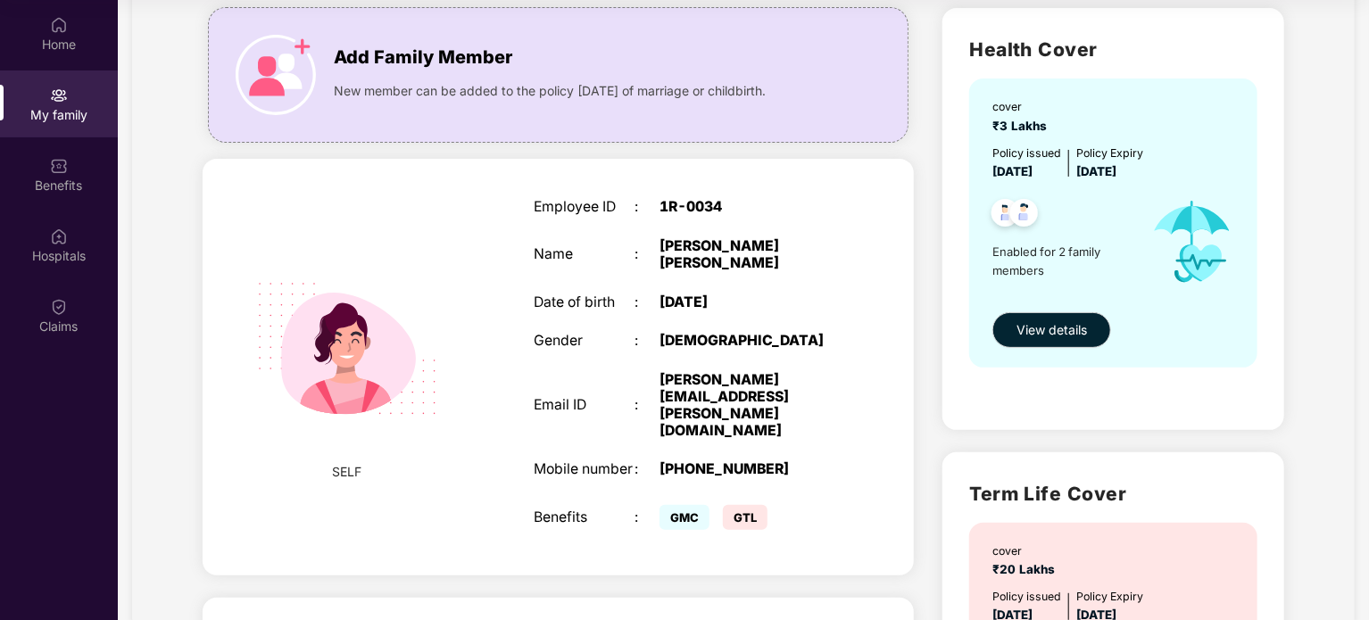
scroll to position [0, 0]
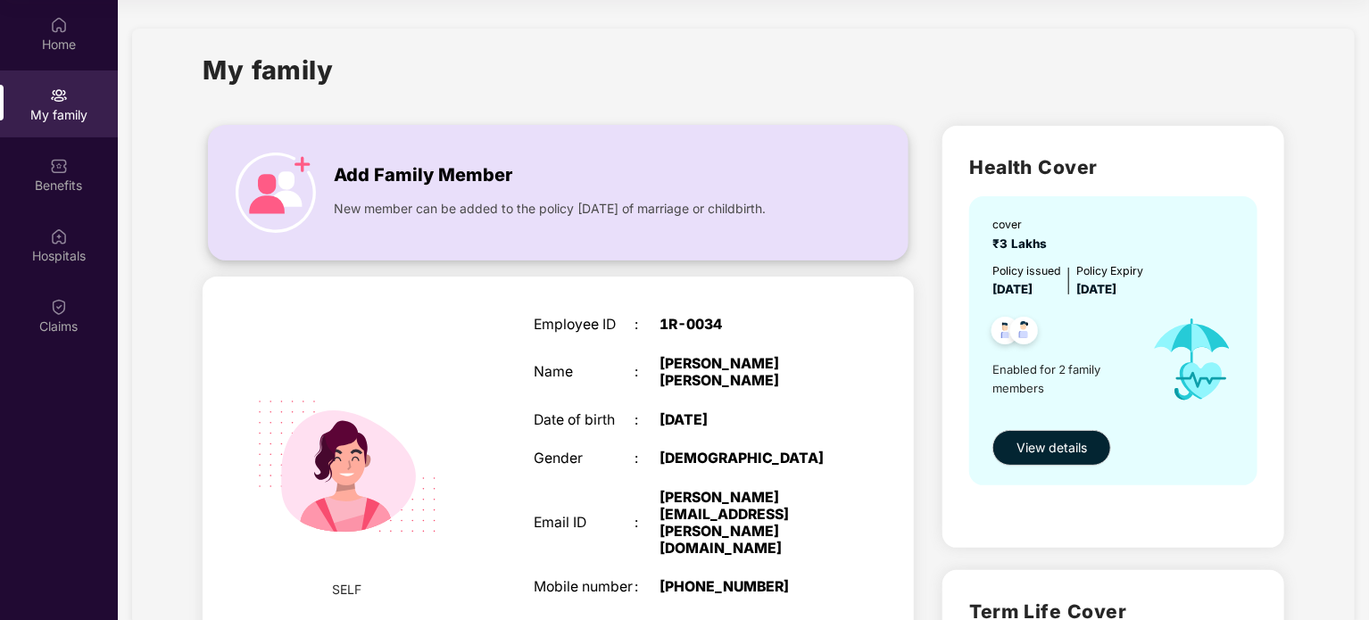
click at [473, 174] on span "Add Family Member" at bounding box center [423, 176] width 178 height 28
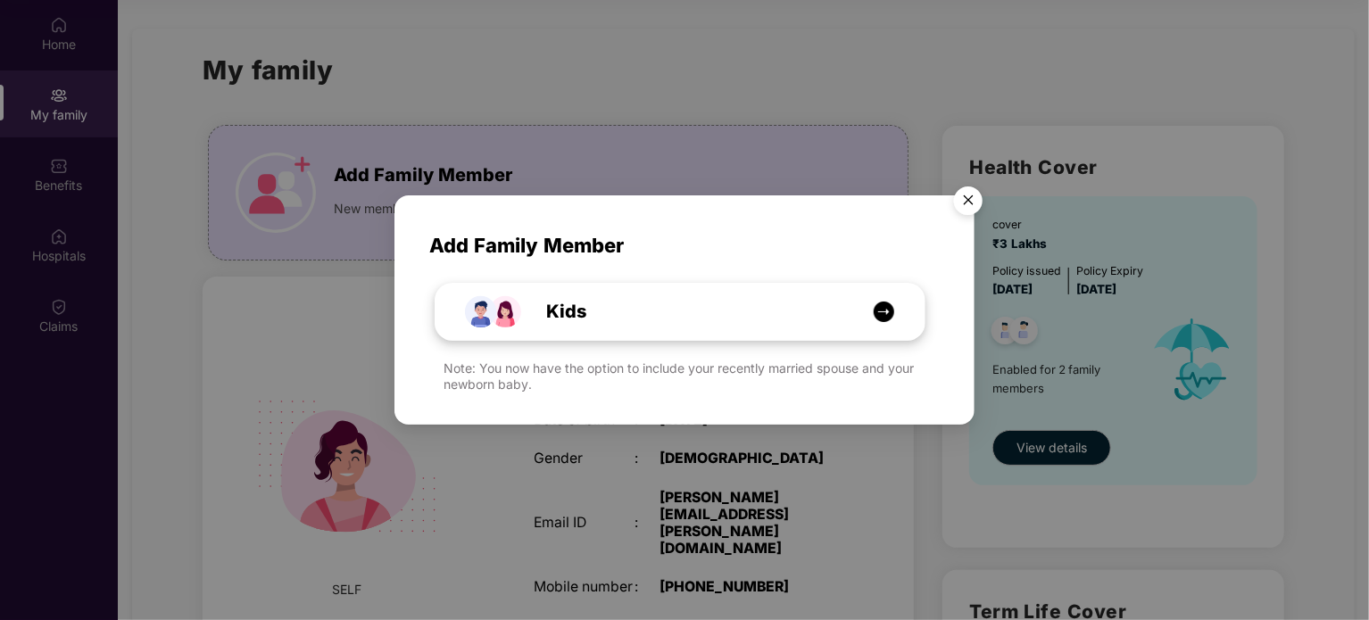
click at [889, 305] on img at bounding box center [884, 312] width 22 height 22
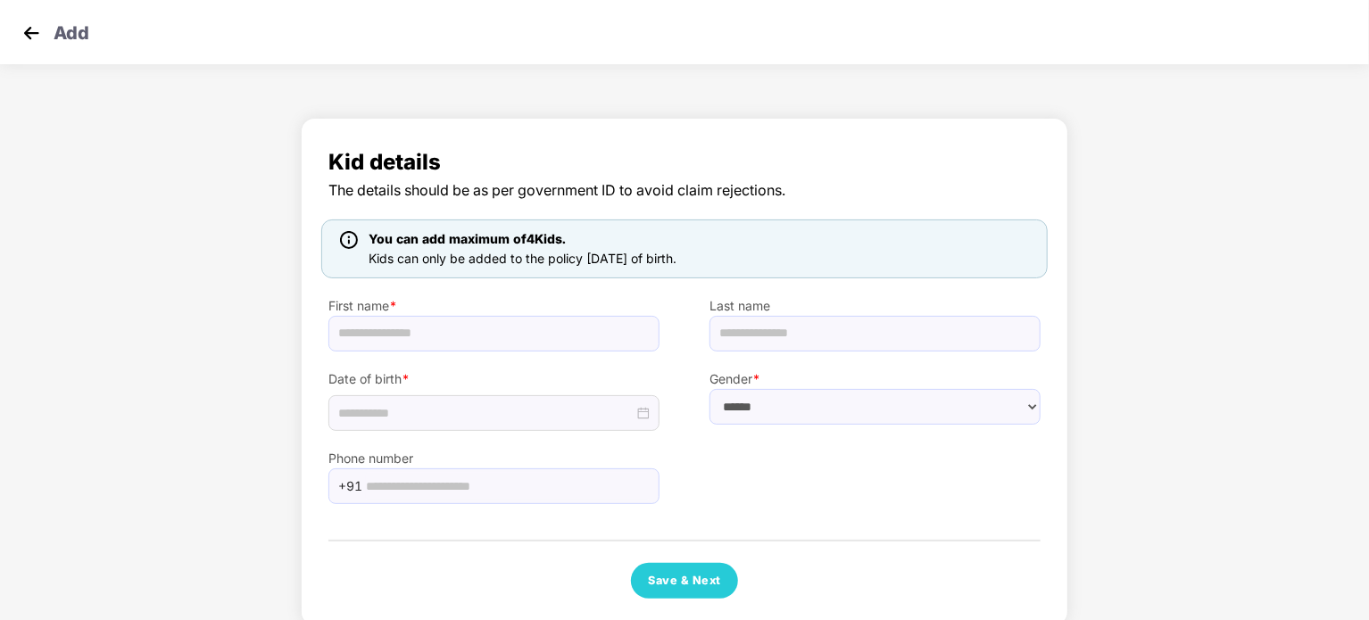
click at [36, 34] on img at bounding box center [31, 33] width 27 height 27
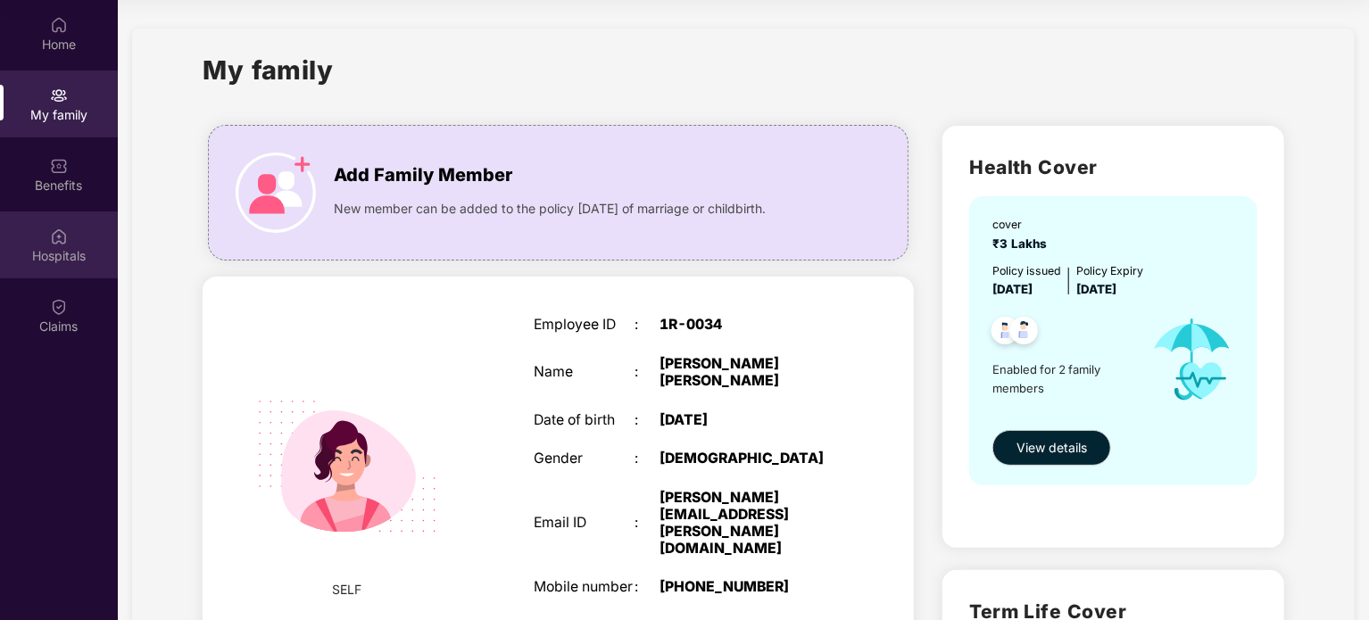
click at [71, 247] on div "Hospitals" at bounding box center [59, 256] width 118 height 18
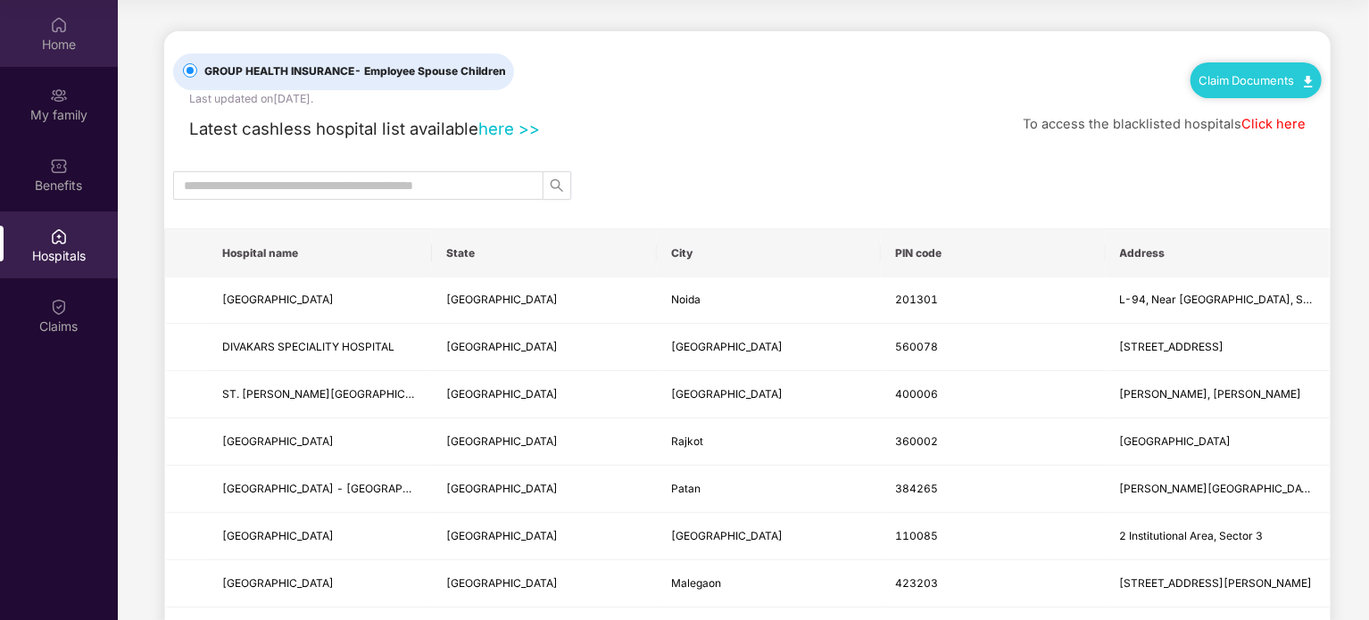
click at [64, 57] on div "Home" at bounding box center [59, 33] width 118 height 67
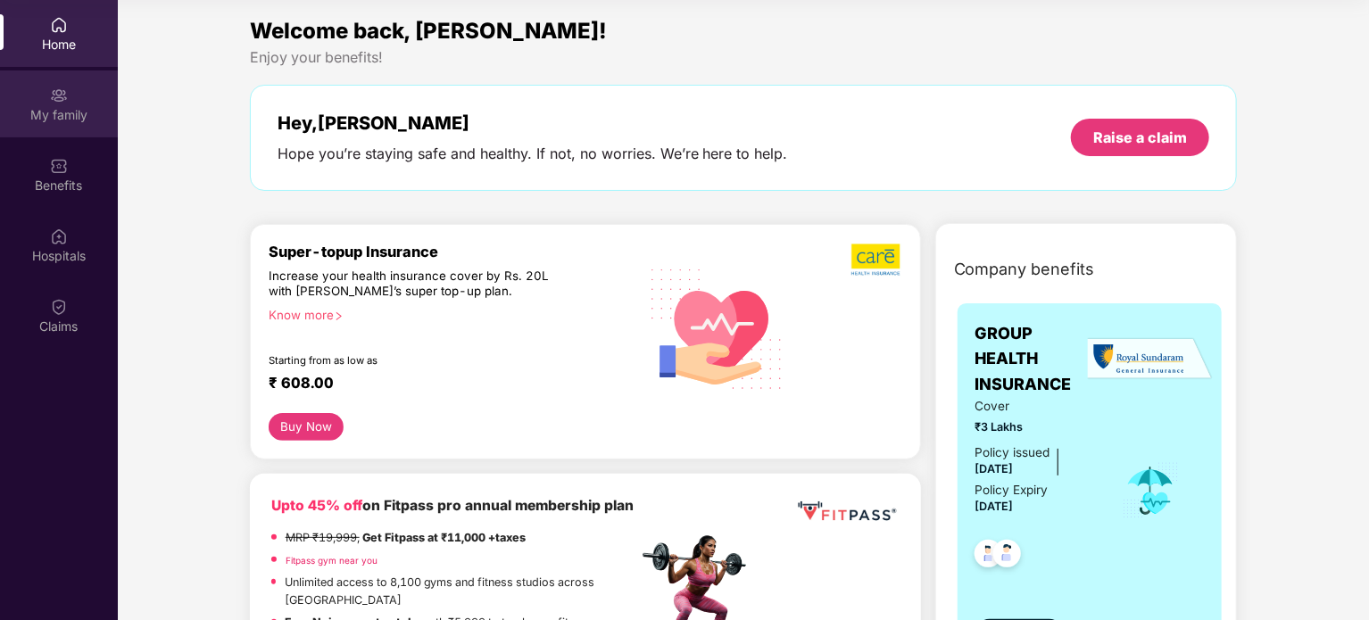
click at [39, 114] on div "My family" at bounding box center [59, 115] width 118 height 18
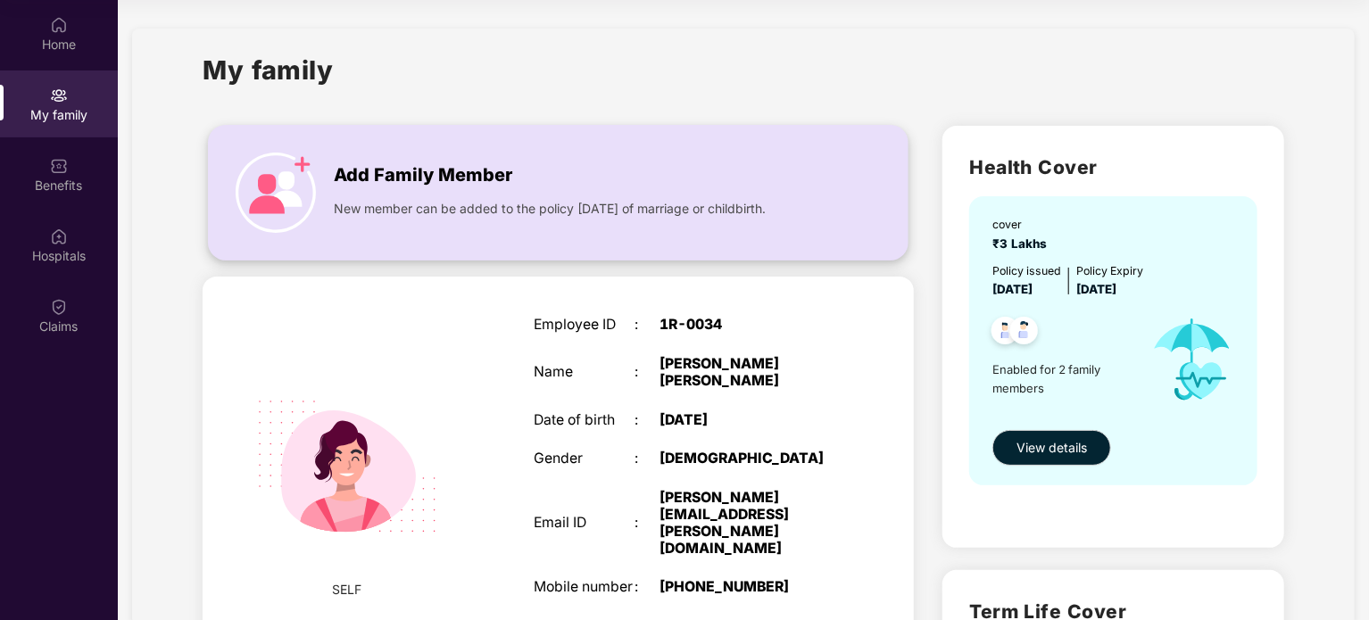
click at [428, 169] on span "Add Family Member" at bounding box center [423, 176] width 178 height 28
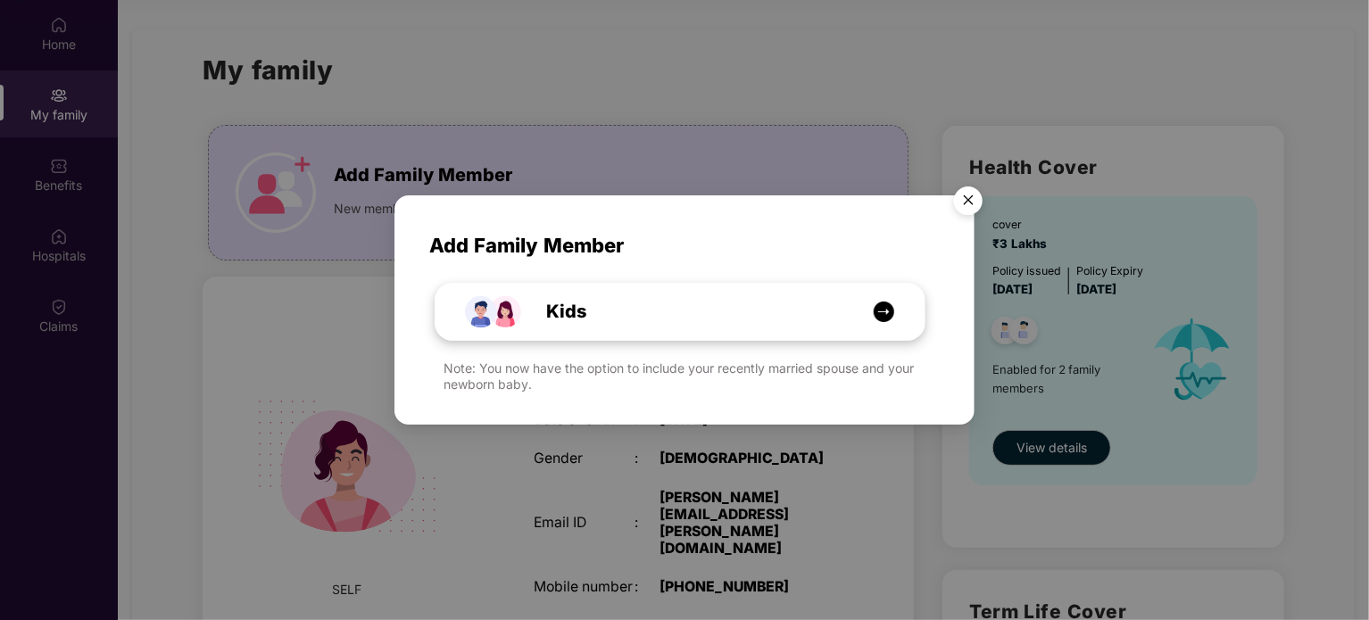
click at [884, 319] on img at bounding box center [884, 312] width 22 height 22
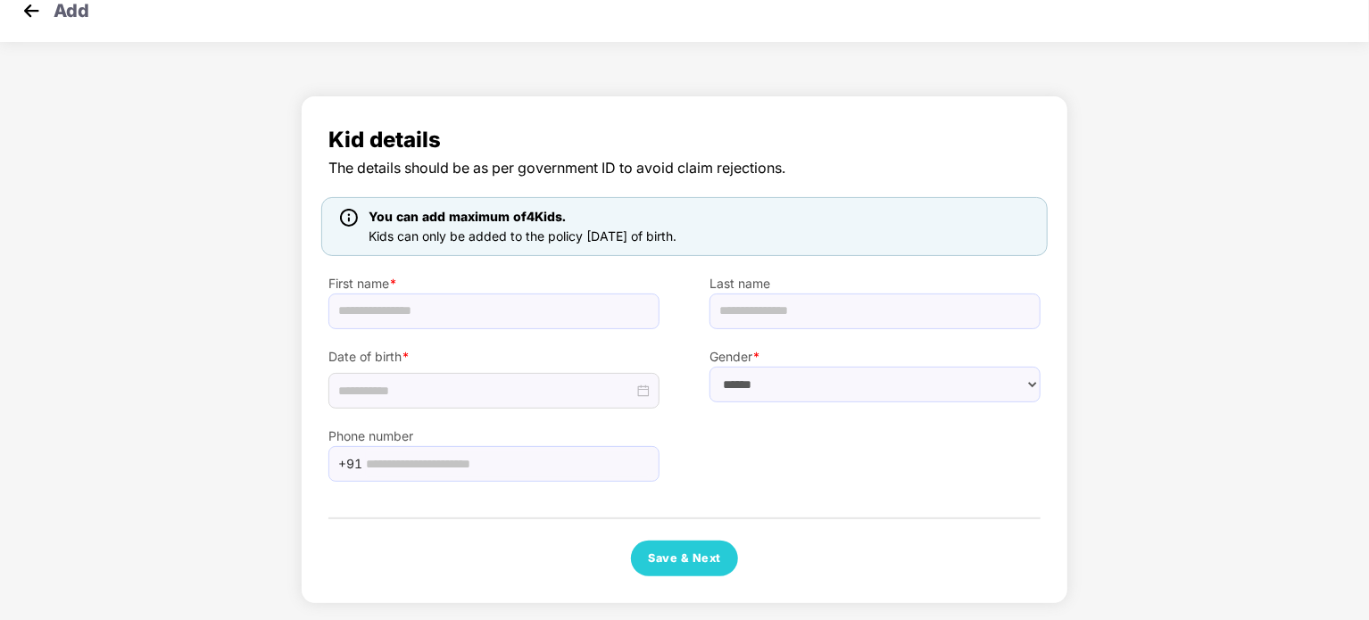
click at [36, 13] on img at bounding box center [31, 10] width 27 height 27
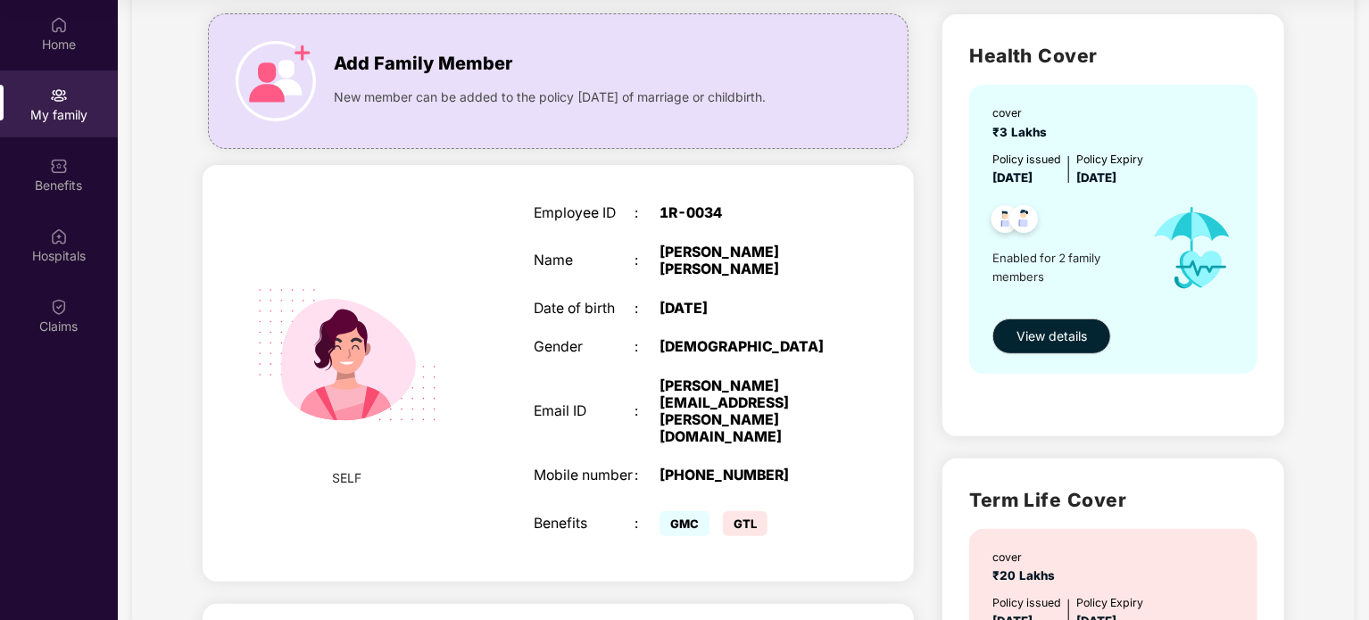
scroll to position [357, 0]
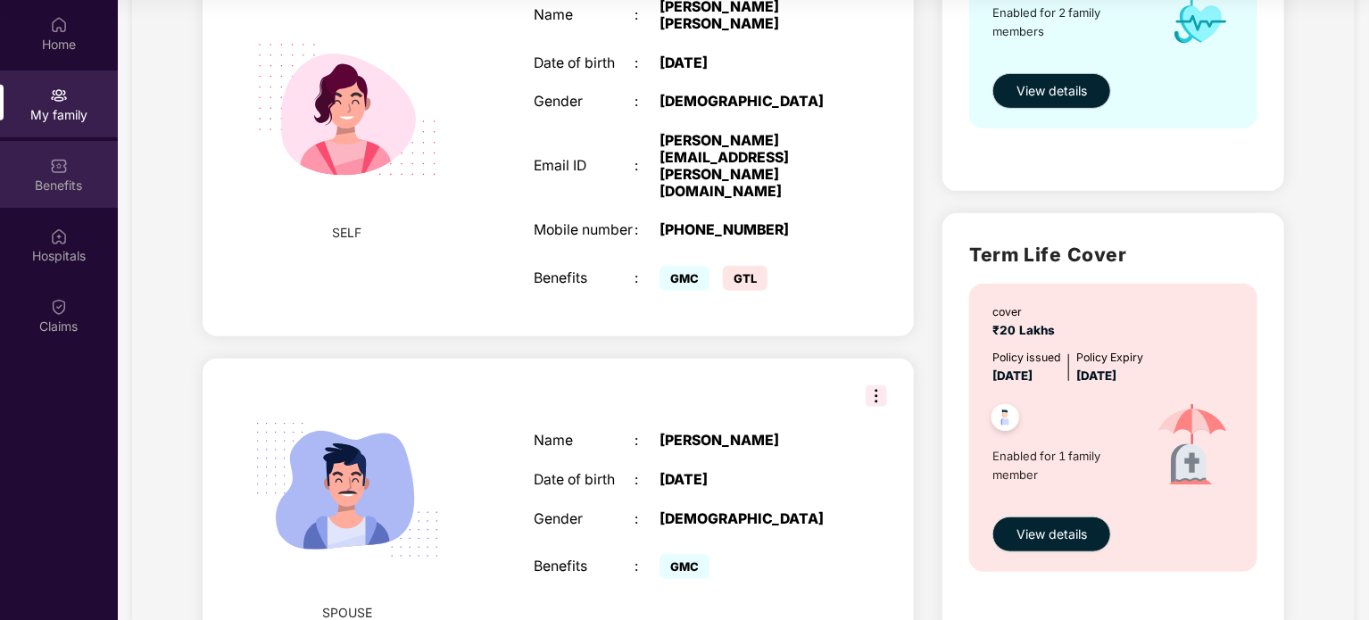
click at [51, 177] on div "Benefits" at bounding box center [59, 186] width 118 height 18
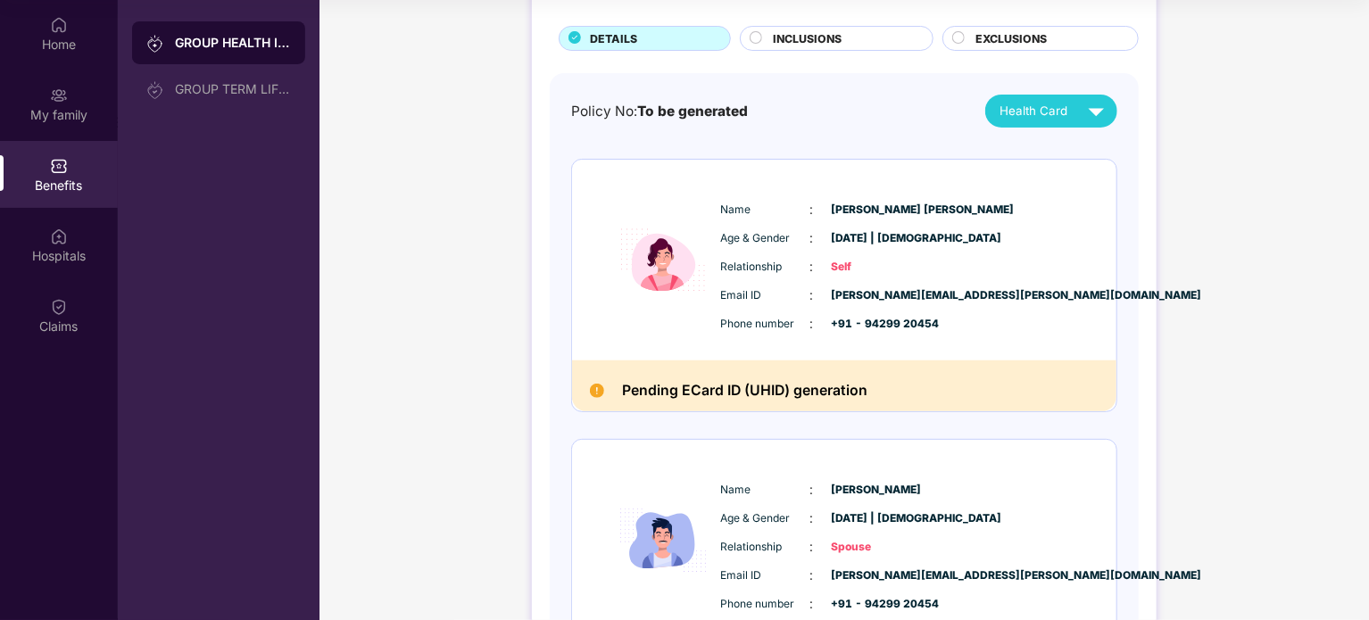
scroll to position [0, 0]
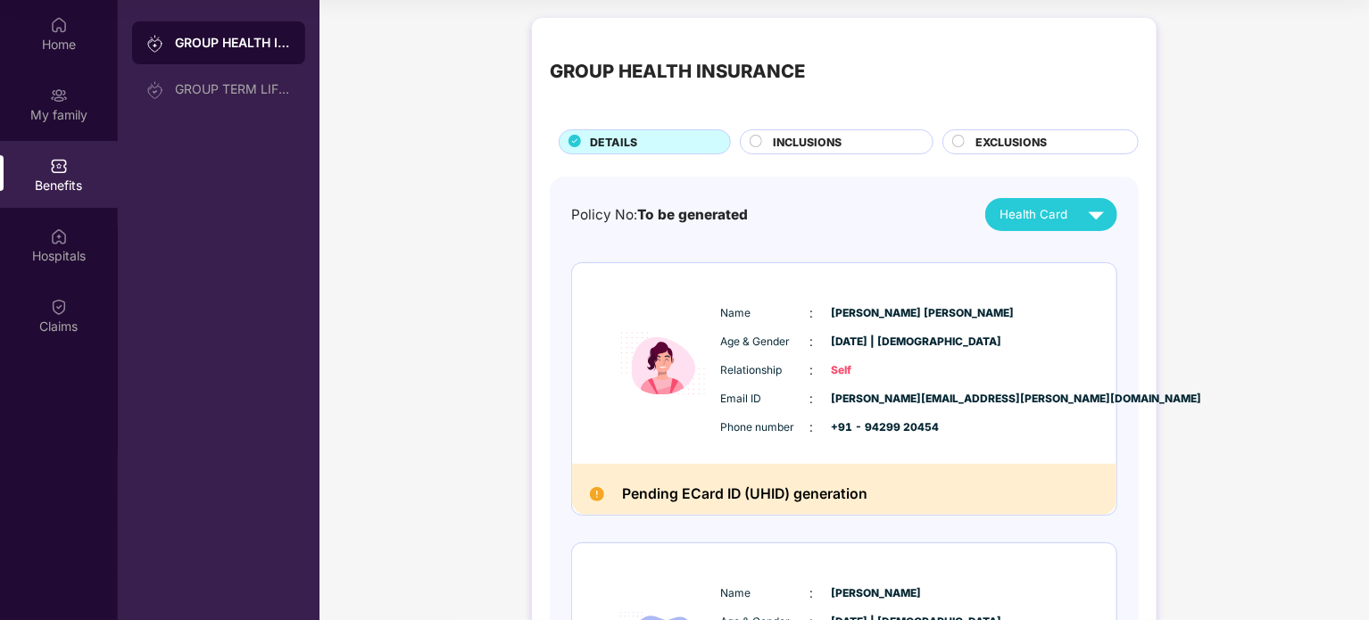
click at [842, 143] on div "INCLUSIONS" at bounding box center [844, 144] width 160 height 20
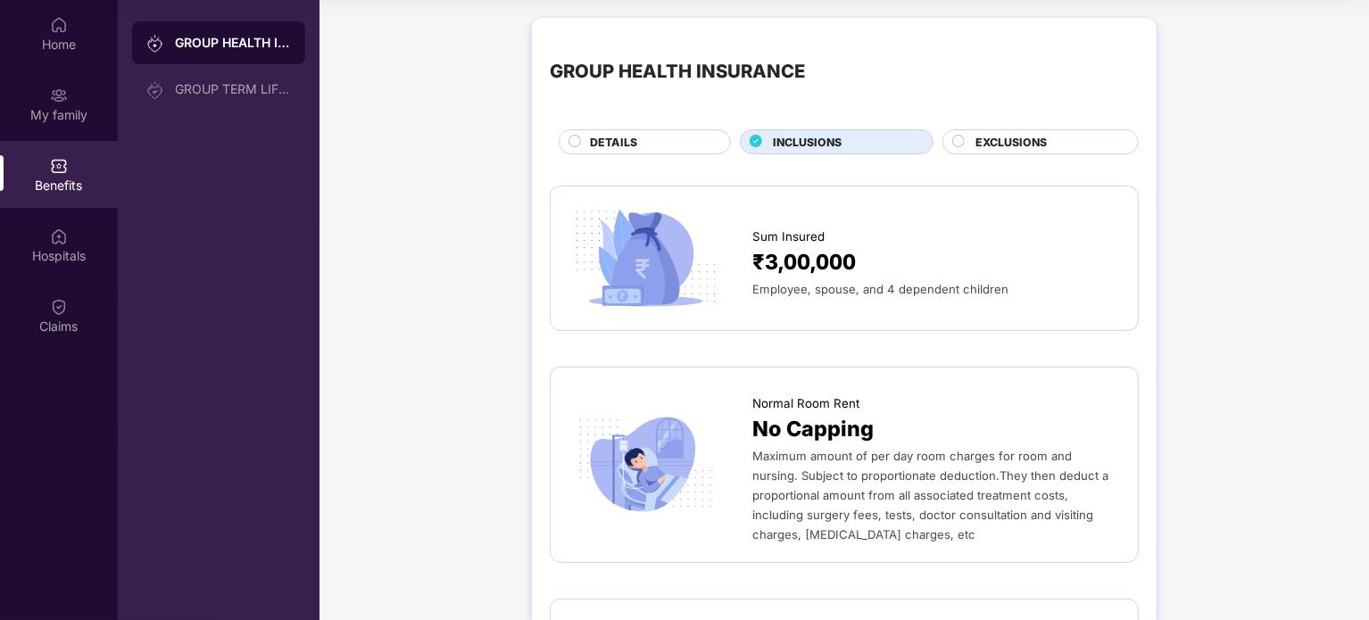
click at [1000, 143] on span "EXCLUSIONS" at bounding box center [1010, 142] width 71 height 17
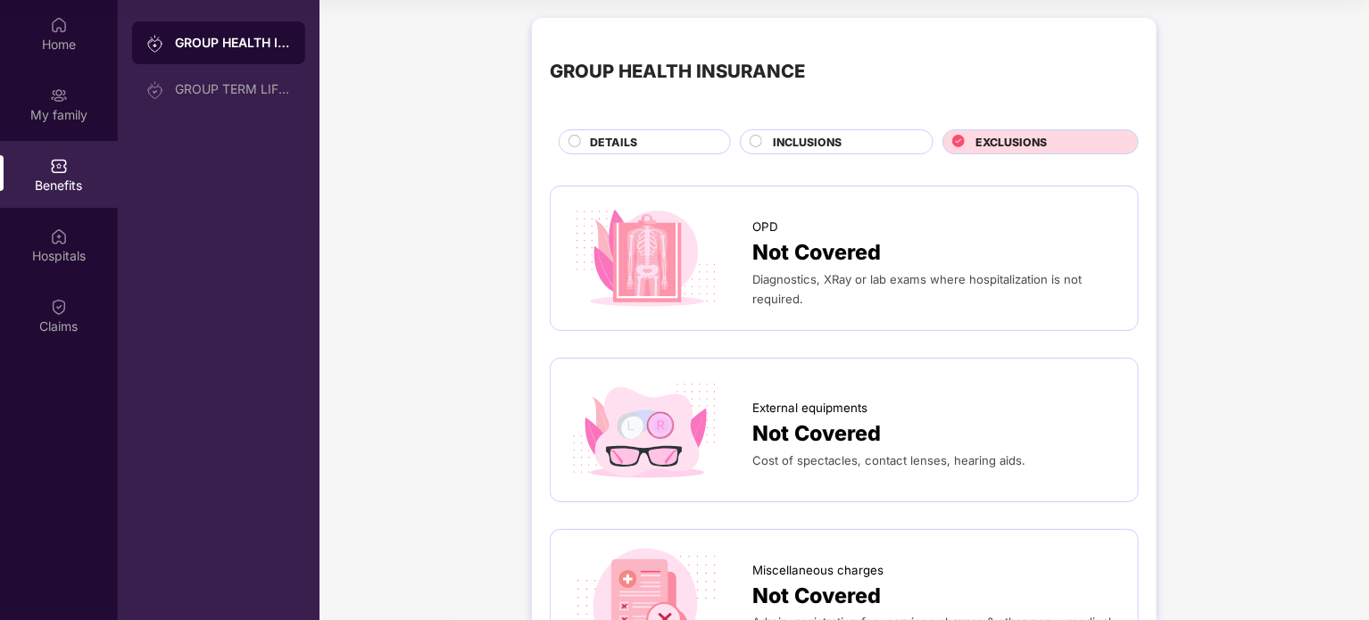
click at [842, 144] on div "INCLUSIONS" at bounding box center [844, 144] width 160 height 20
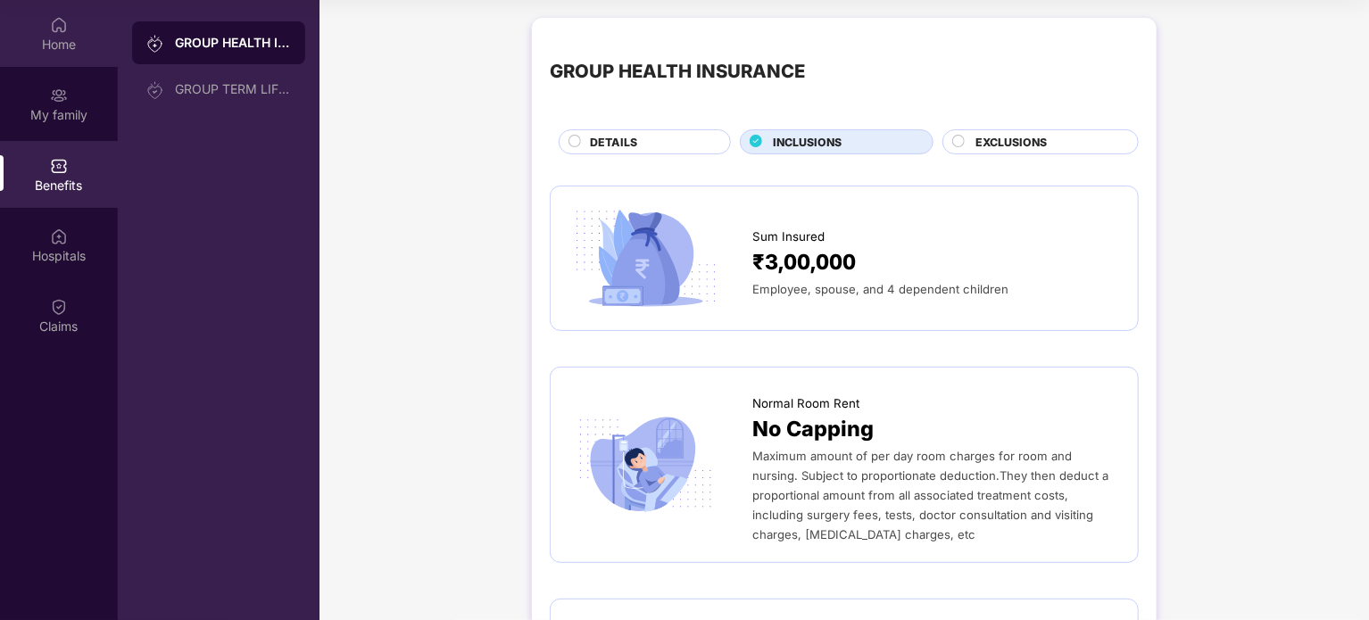
click at [47, 28] on div "Home" at bounding box center [59, 33] width 118 height 67
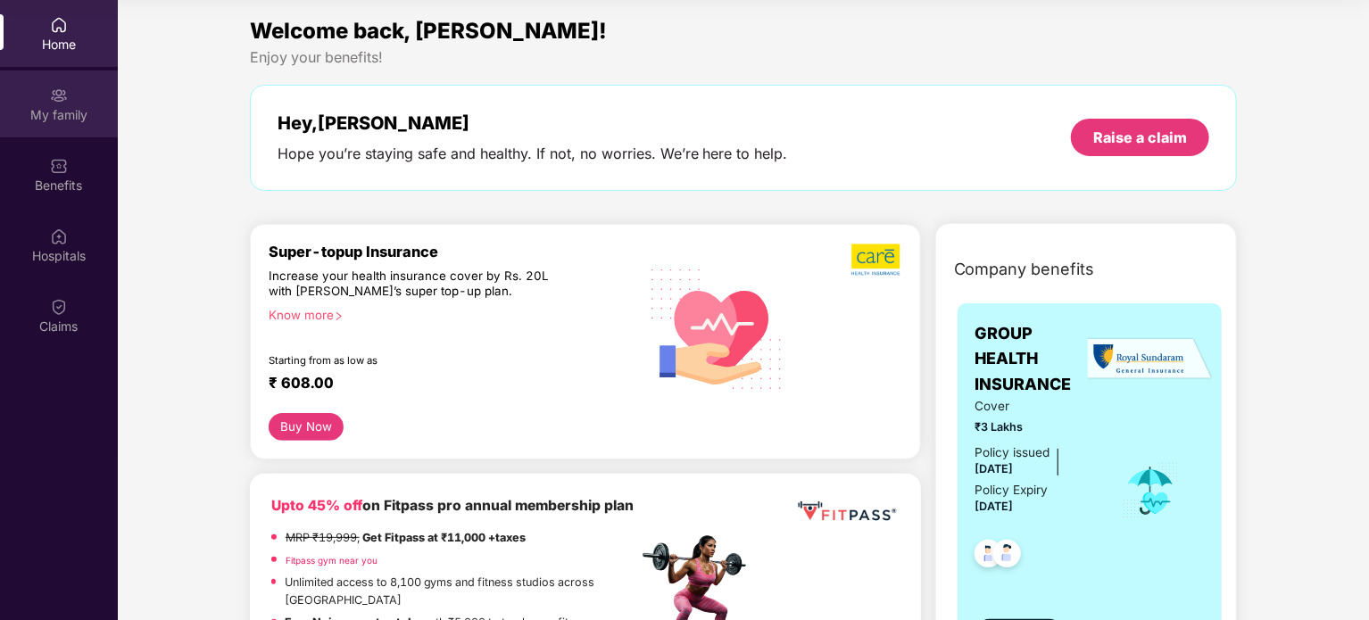
click at [57, 114] on div "My family" at bounding box center [59, 115] width 118 height 18
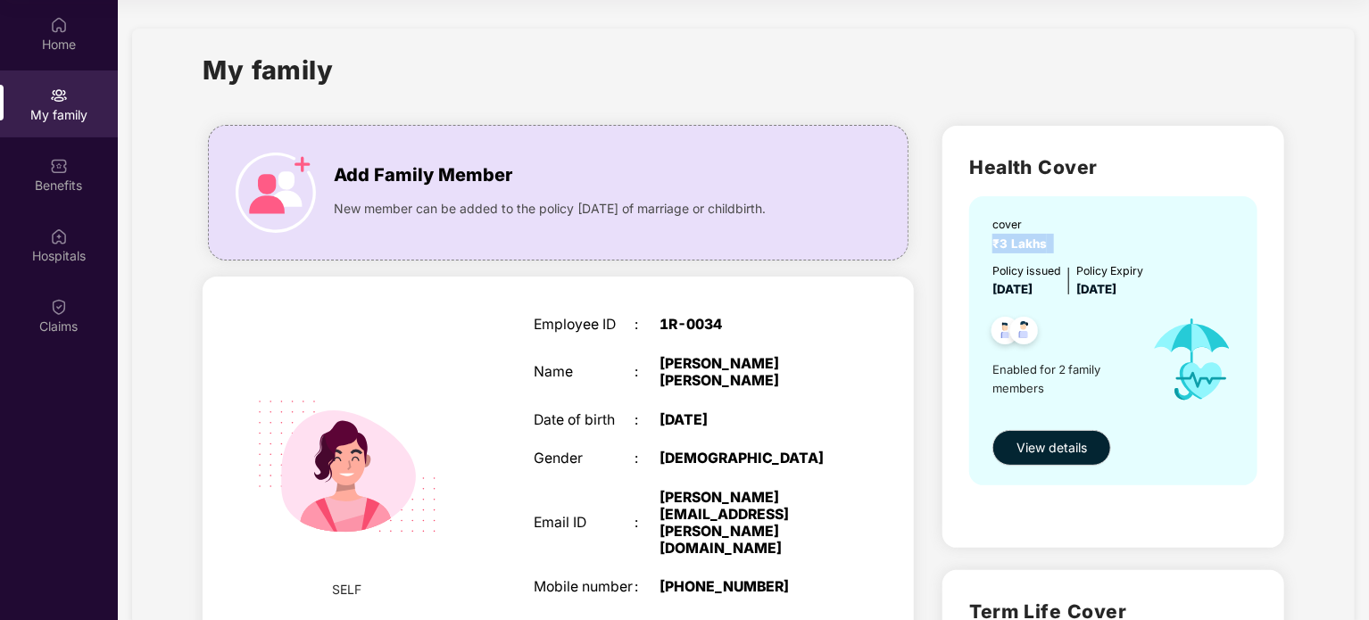
drag, startPoint x: 989, startPoint y: 245, endPoint x: 1130, endPoint y: 238, distance: 141.1
click at [1130, 238] on div "cover ₹3 Lakhs Policy issued [DATE] Policy Expiry [DATE] Enabled for 2 family m…" at bounding box center [1113, 340] width 288 height 288
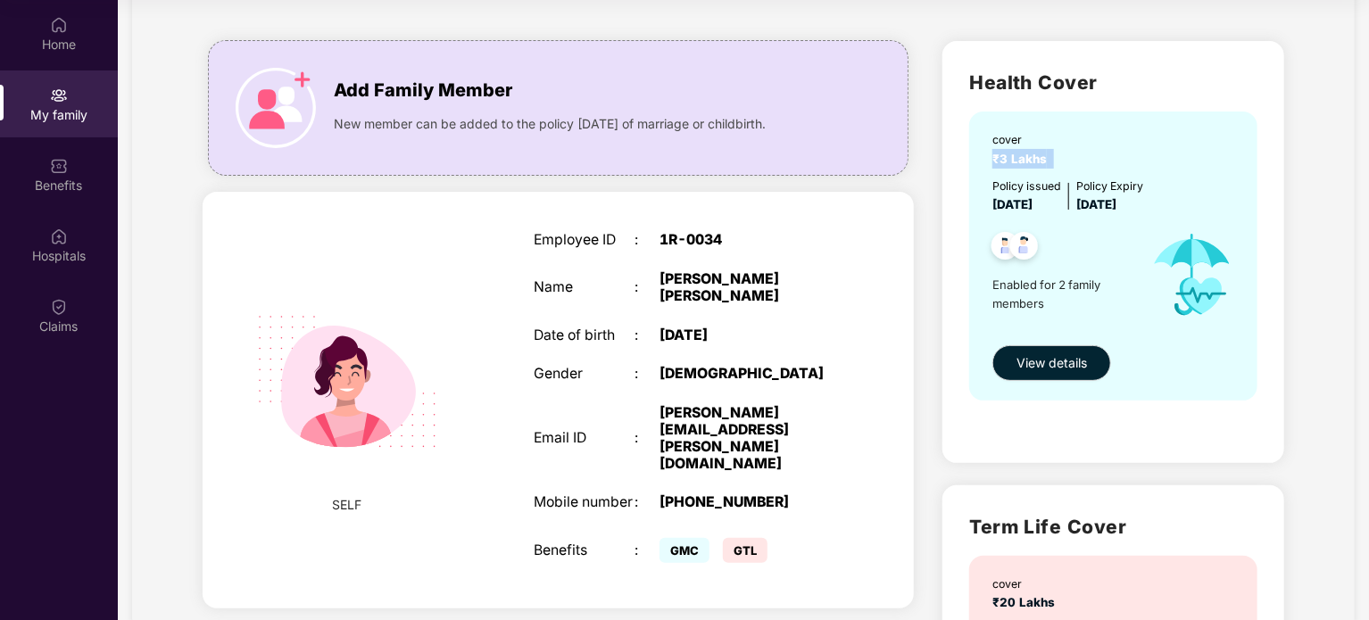
scroll to position [178, 0]
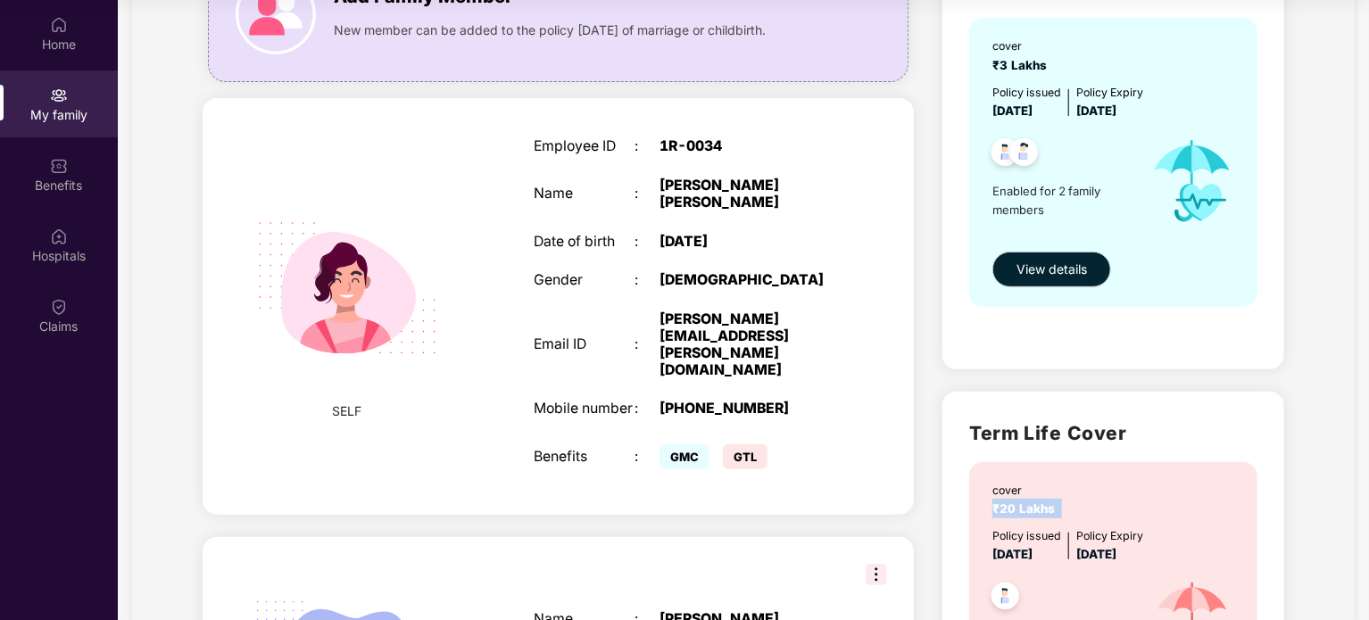
drag, startPoint x: 990, startPoint y: 505, endPoint x: 1110, endPoint y: 510, distance: 120.6
click at [1110, 510] on div "cover ₹20 Lakhs Policy issued [DATE] Policy Expiry [DATE] Enabled for 1 family …" at bounding box center [1113, 606] width 288 height 288
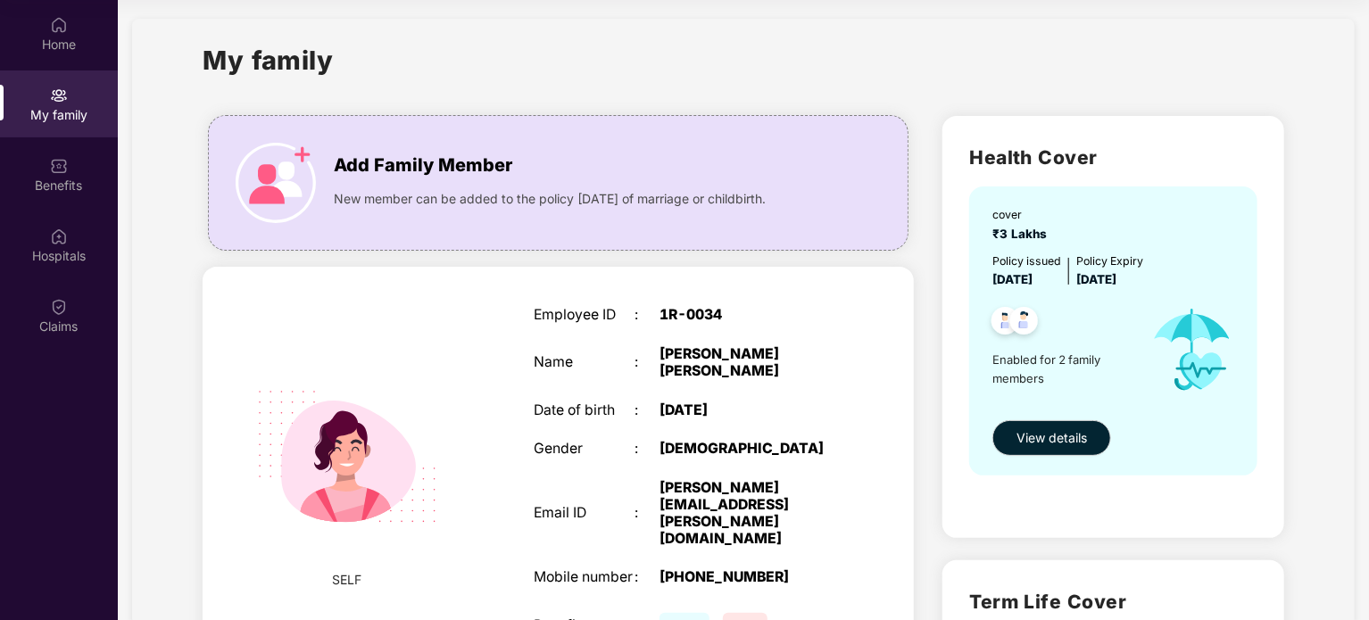
scroll to position [0, 0]
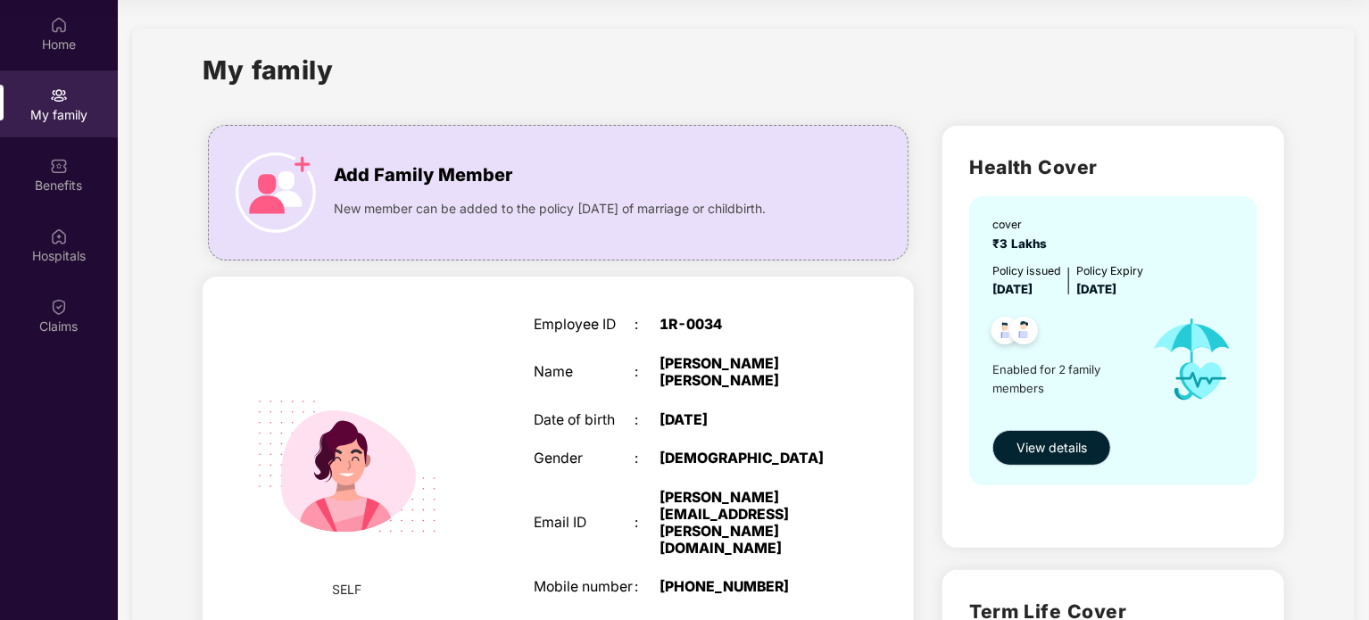
click at [1017, 442] on span "View details" at bounding box center [1052, 448] width 71 height 20
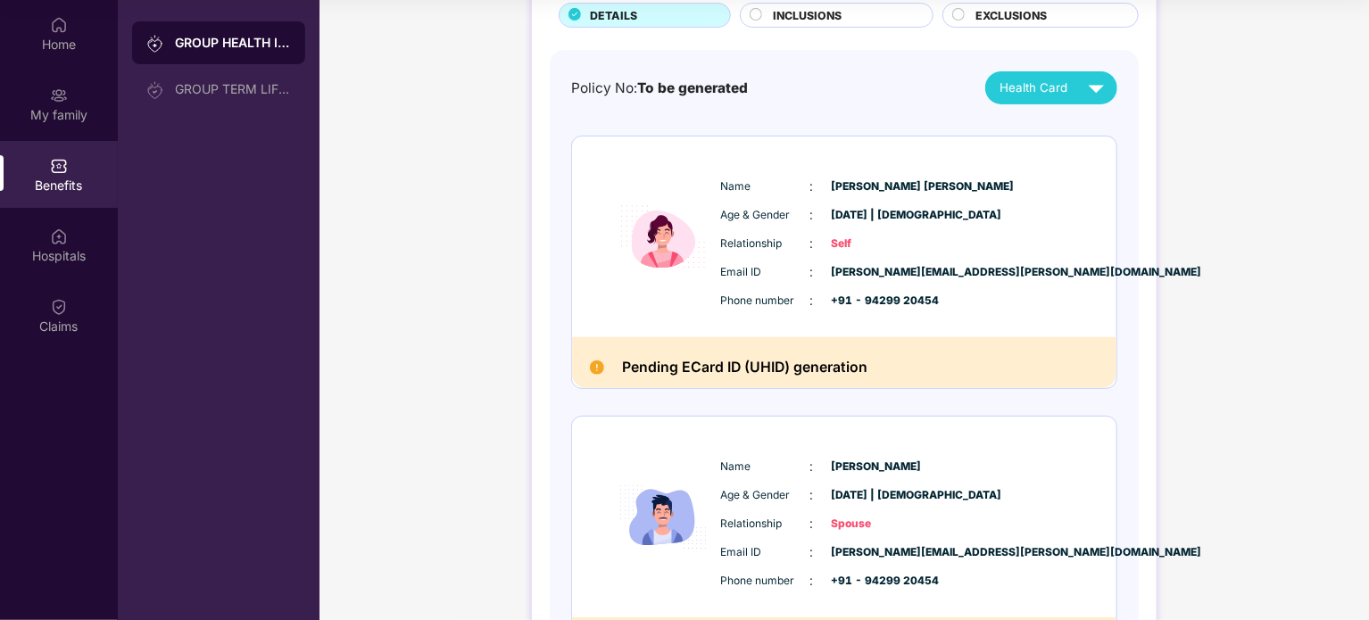
scroll to position [89, 0]
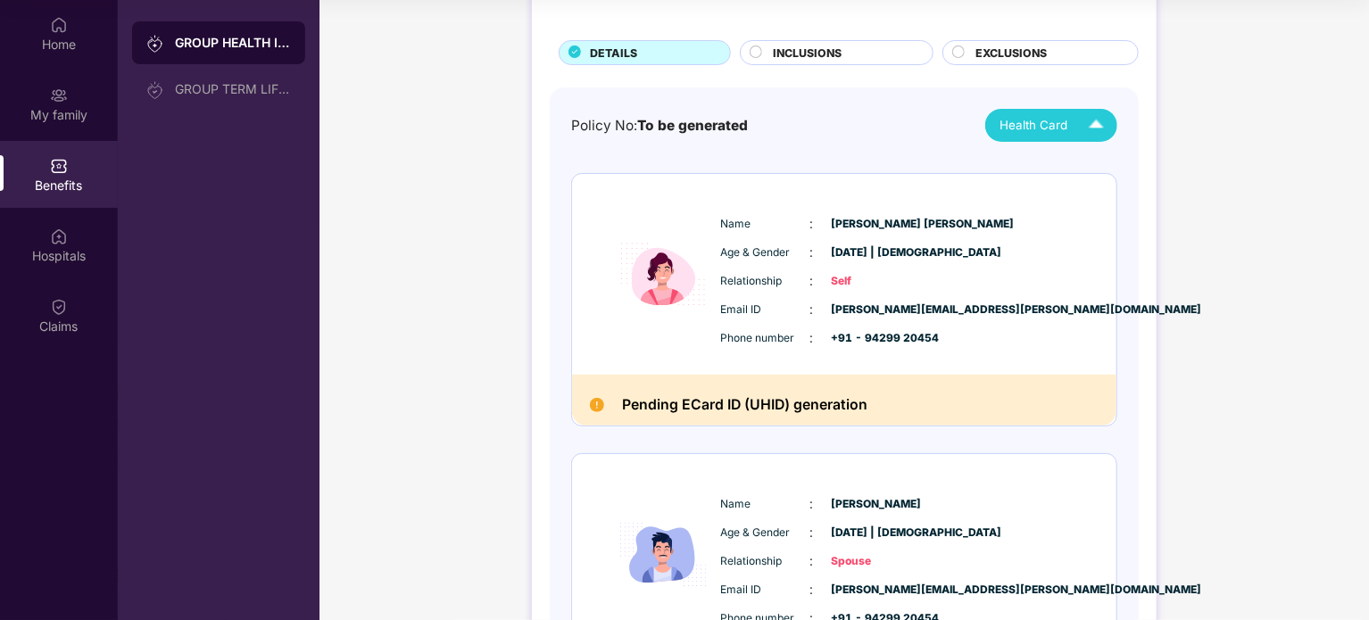
click at [1072, 125] on div "Health Card" at bounding box center [1056, 125] width 112 height 31
click at [1199, 166] on img at bounding box center [1205, 167] width 13 height 13
click at [1057, 124] on span "Health Card" at bounding box center [1034, 125] width 68 height 19
click at [1199, 202] on img at bounding box center [1205, 202] width 13 height 13
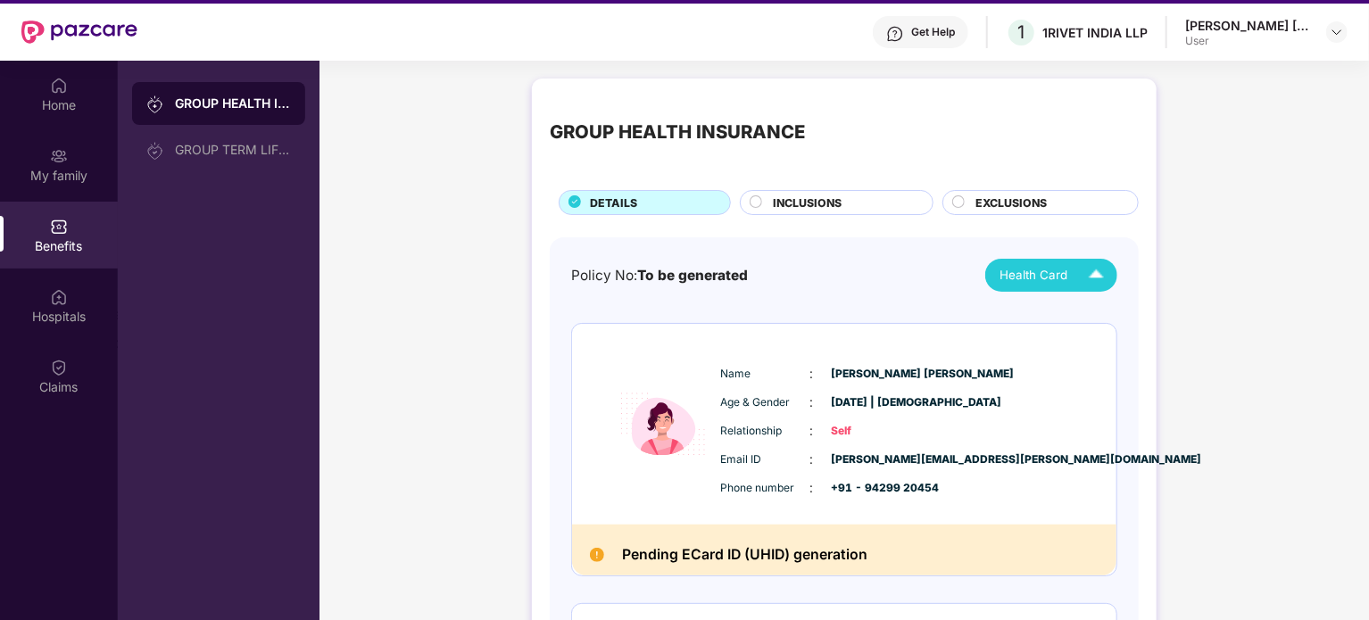
scroll to position [11, 0]
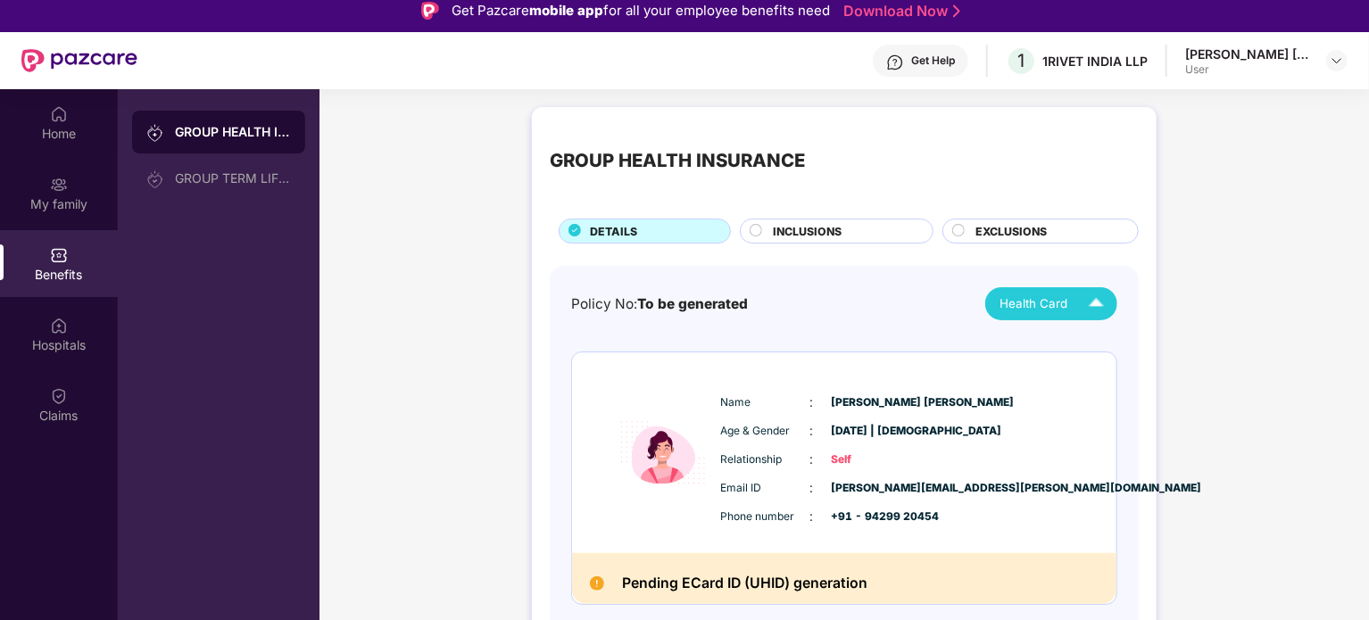
click at [816, 231] on span "INCLUSIONS" at bounding box center [807, 231] width 69 height 17
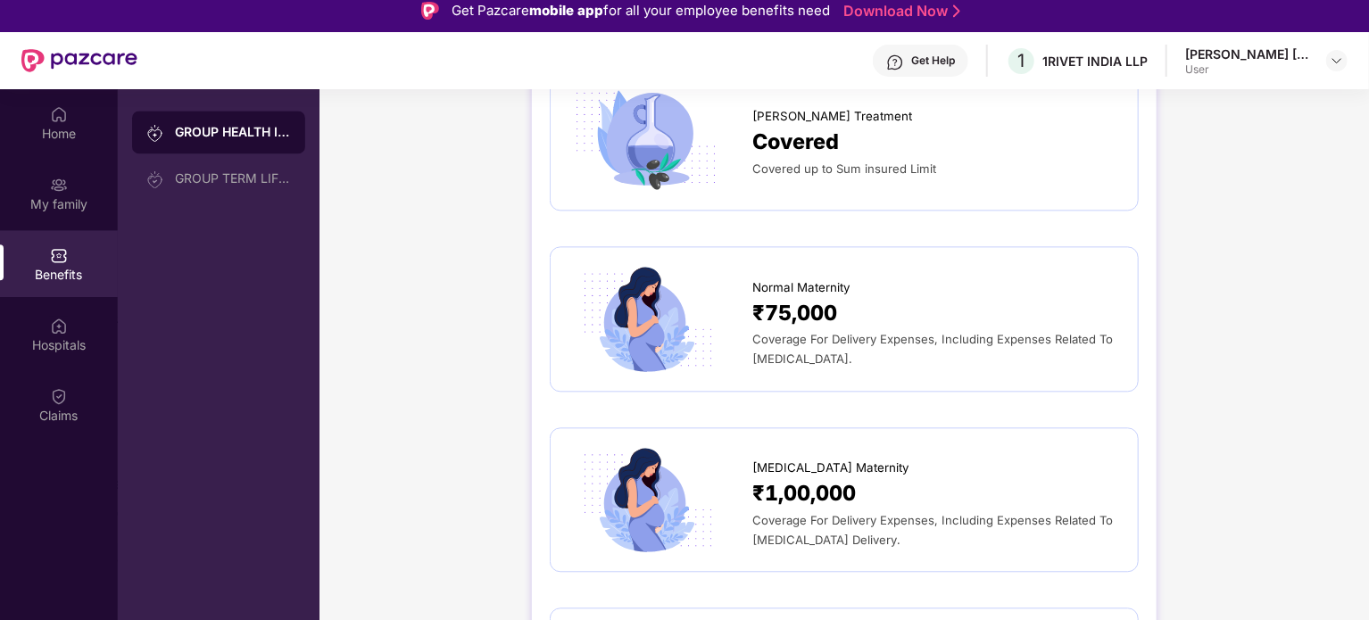
scroll to position [2142, 0]
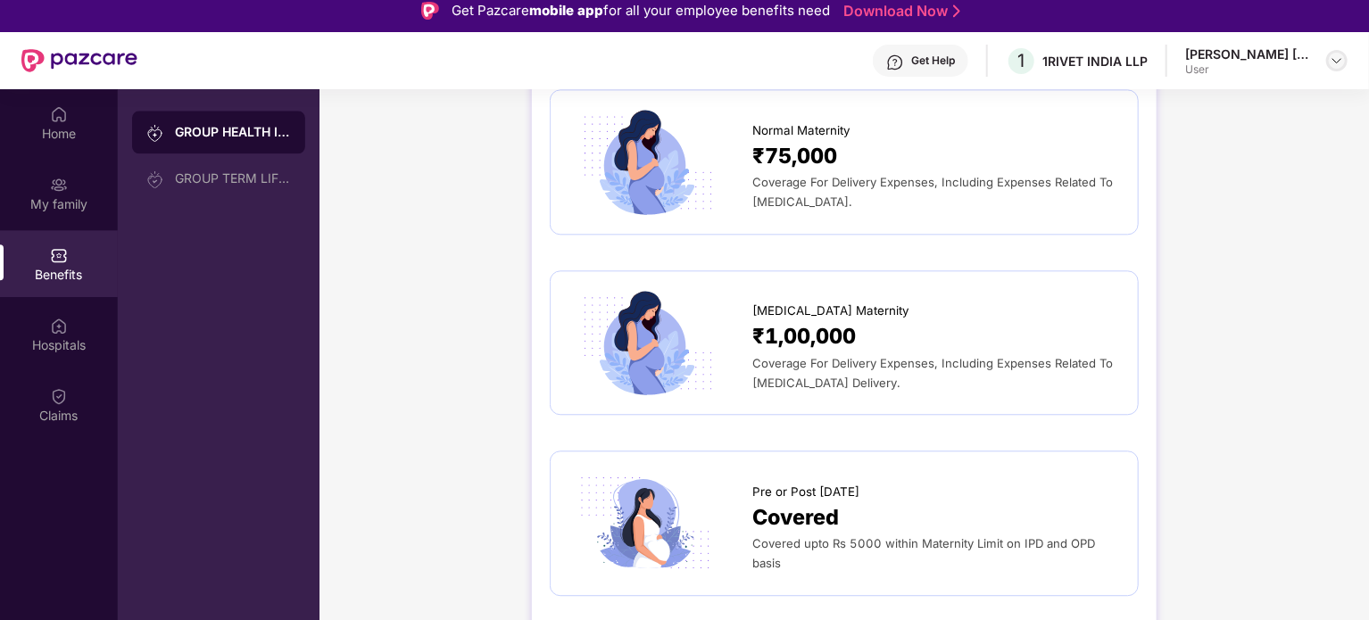
click at [1338, 66] on img at bounding box center [1337, 61] width 14 height 14
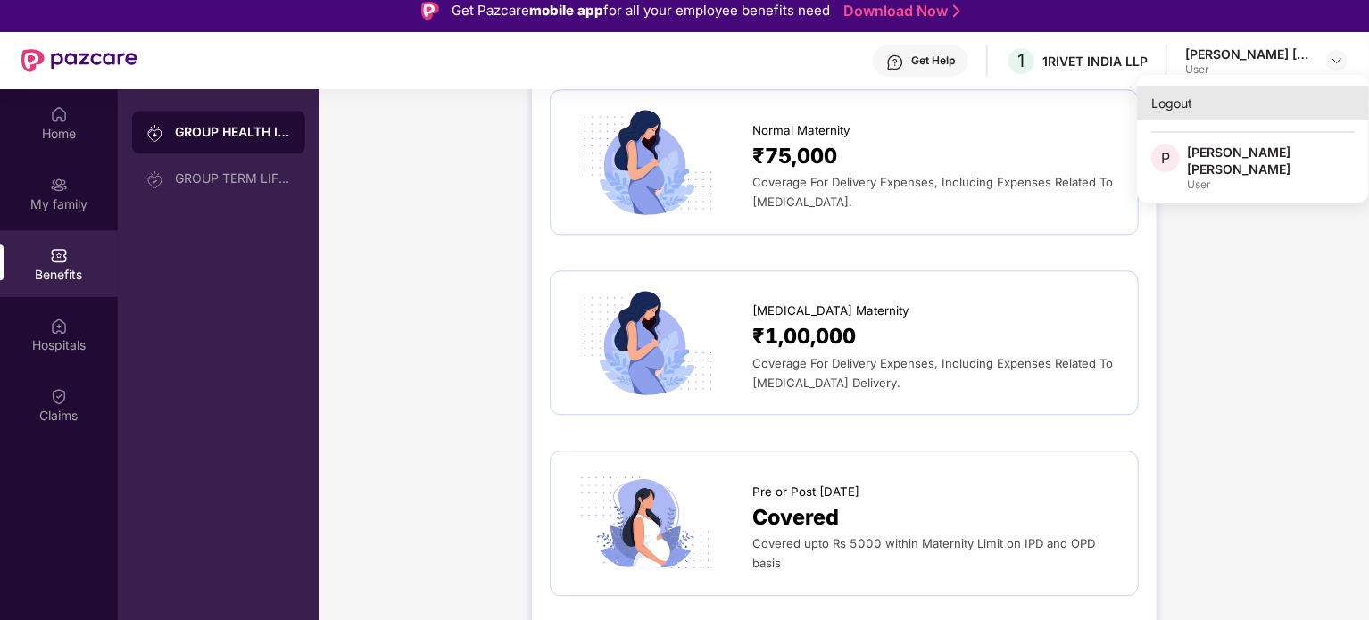
click at [1167, 102] on div "Logout" at bounding box center [1253, 103] width 232 height 35
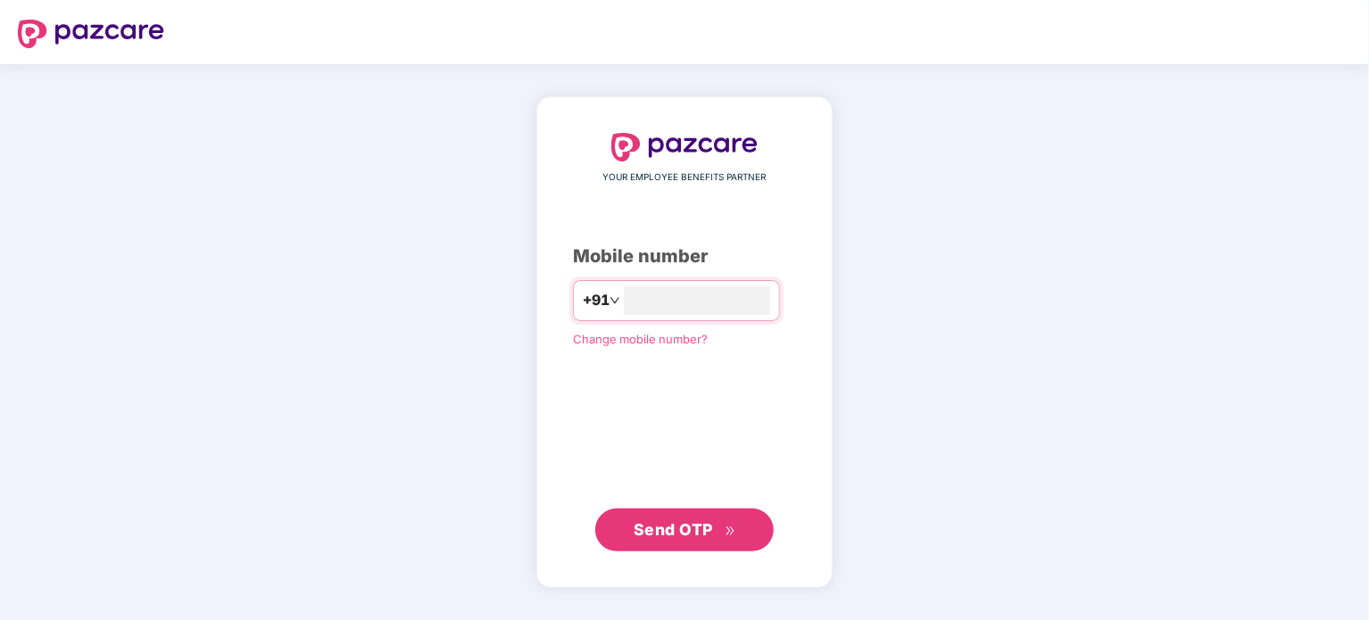
scroll to position [0, 0]
